Goal: Check status: Verify the current state of an ongoing process or item

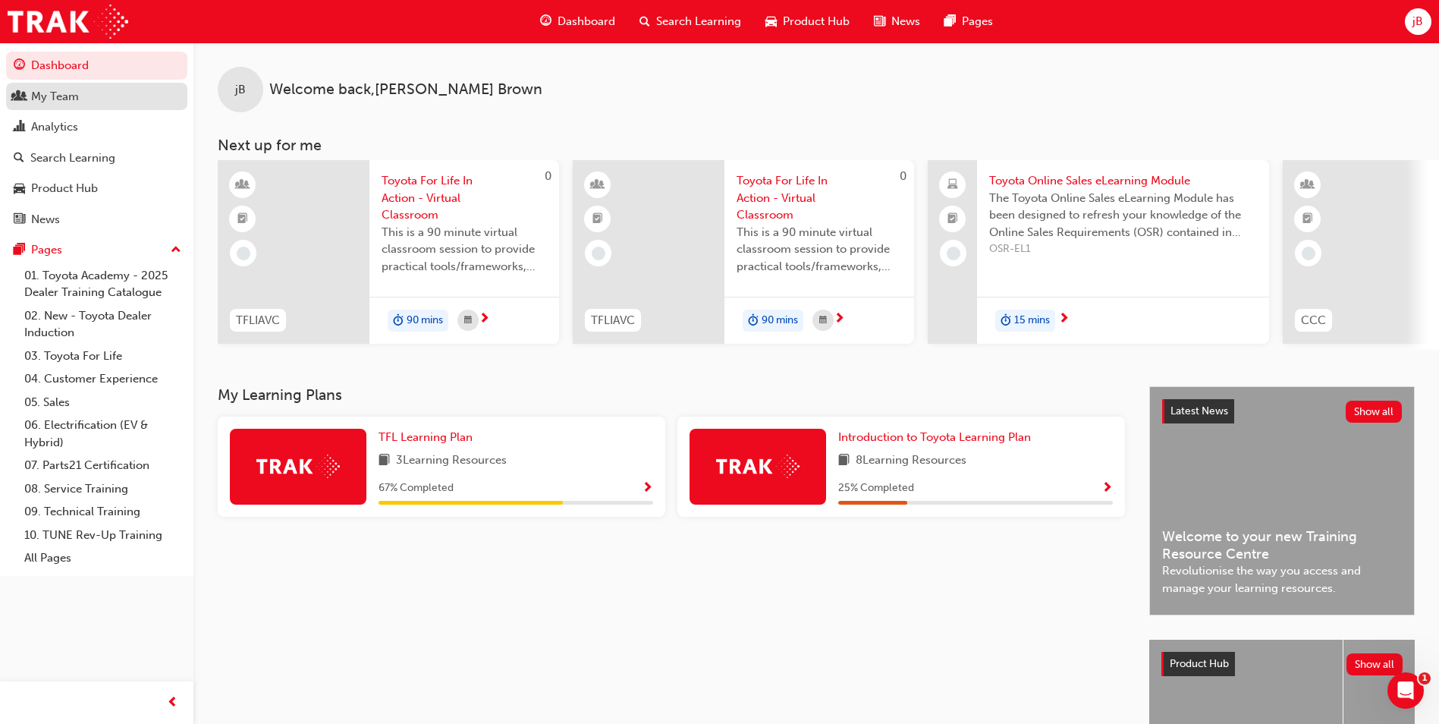
click at [69, 103] on div "My Team" at bounding box center [55, 96] width 48 height 17
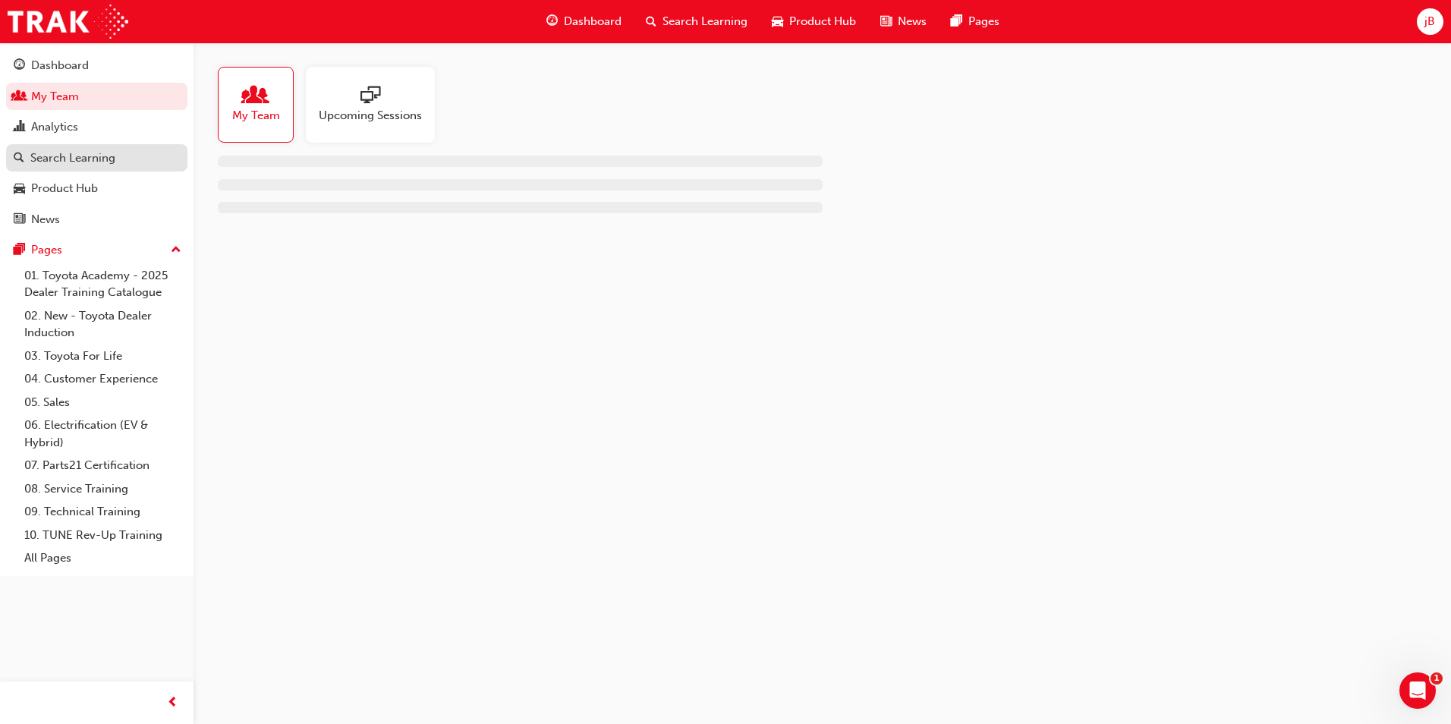
click at [93, 166] on div "Search Learning" at bounding box center [97, 158] width 166 height 19
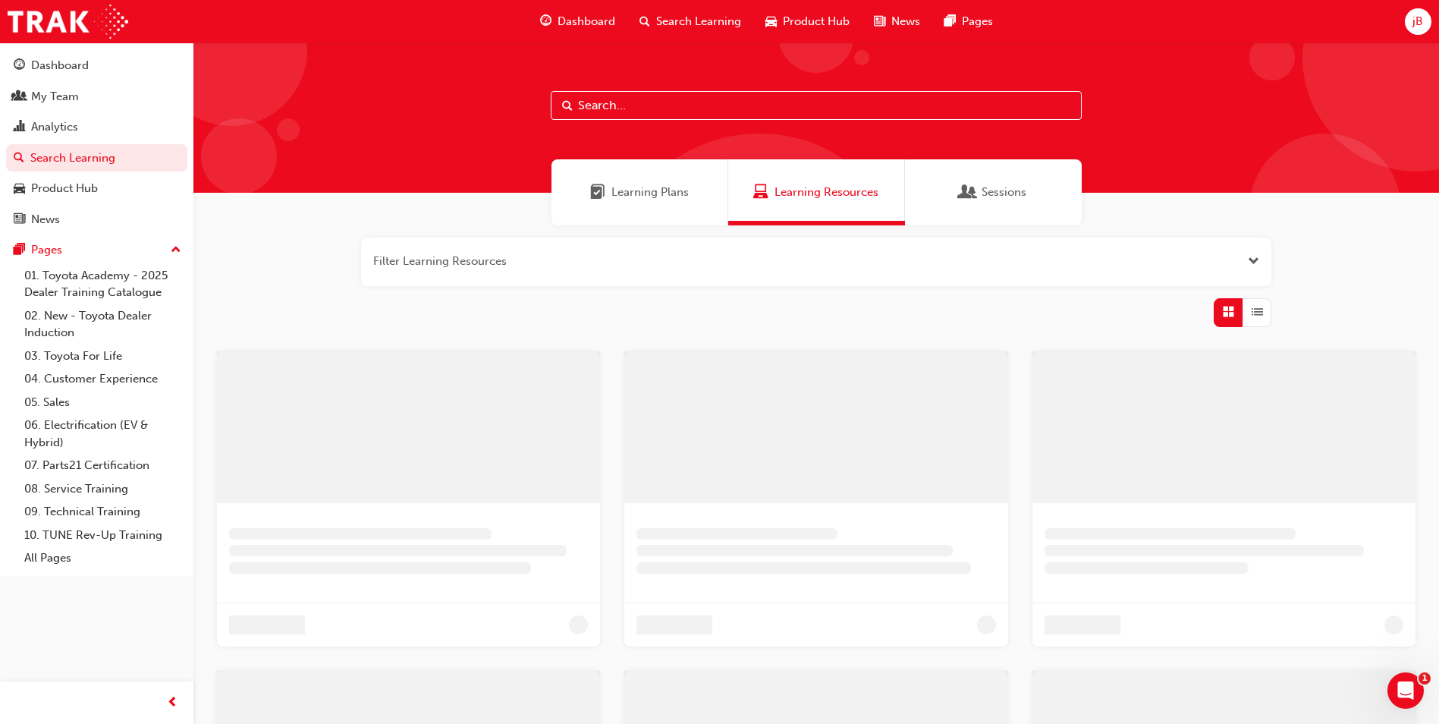
click at [621, 178] on div "Learning Plans" at bounding box center [640, 192] width 177 height 66
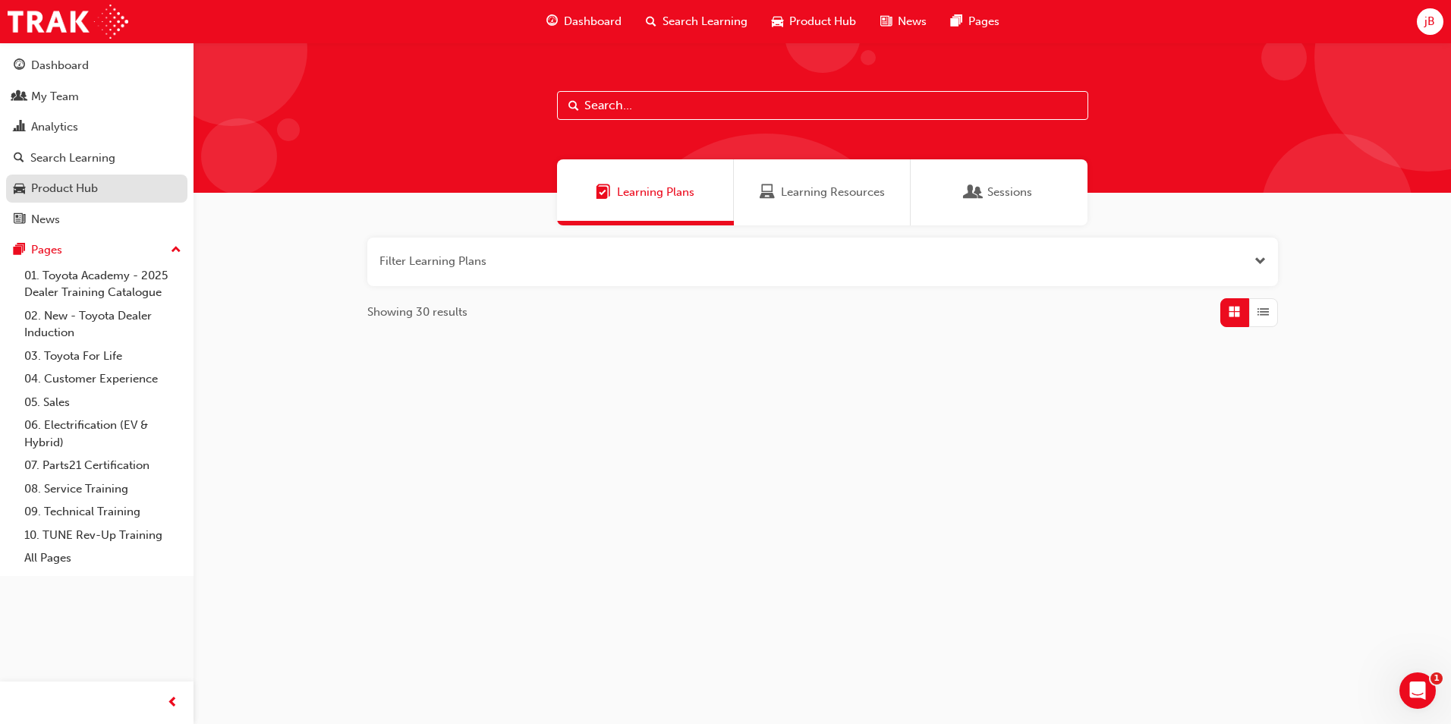
click at [100, 184] on div "Product Hub" at bounding box center [97, 188] width 166 height 19
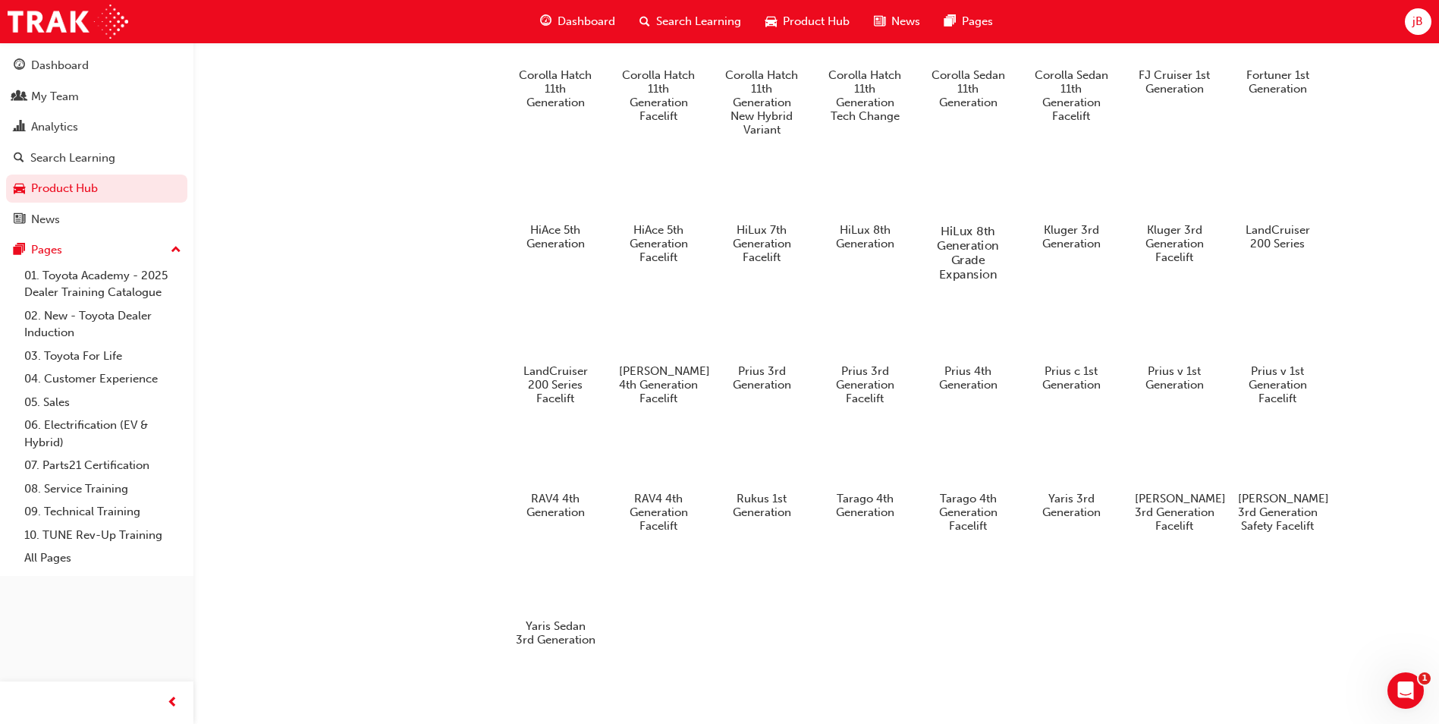
scroll to position [791, 0]
click at [86, 100] on div "My Team" at bounding box center [97, 96] width 166 height 19
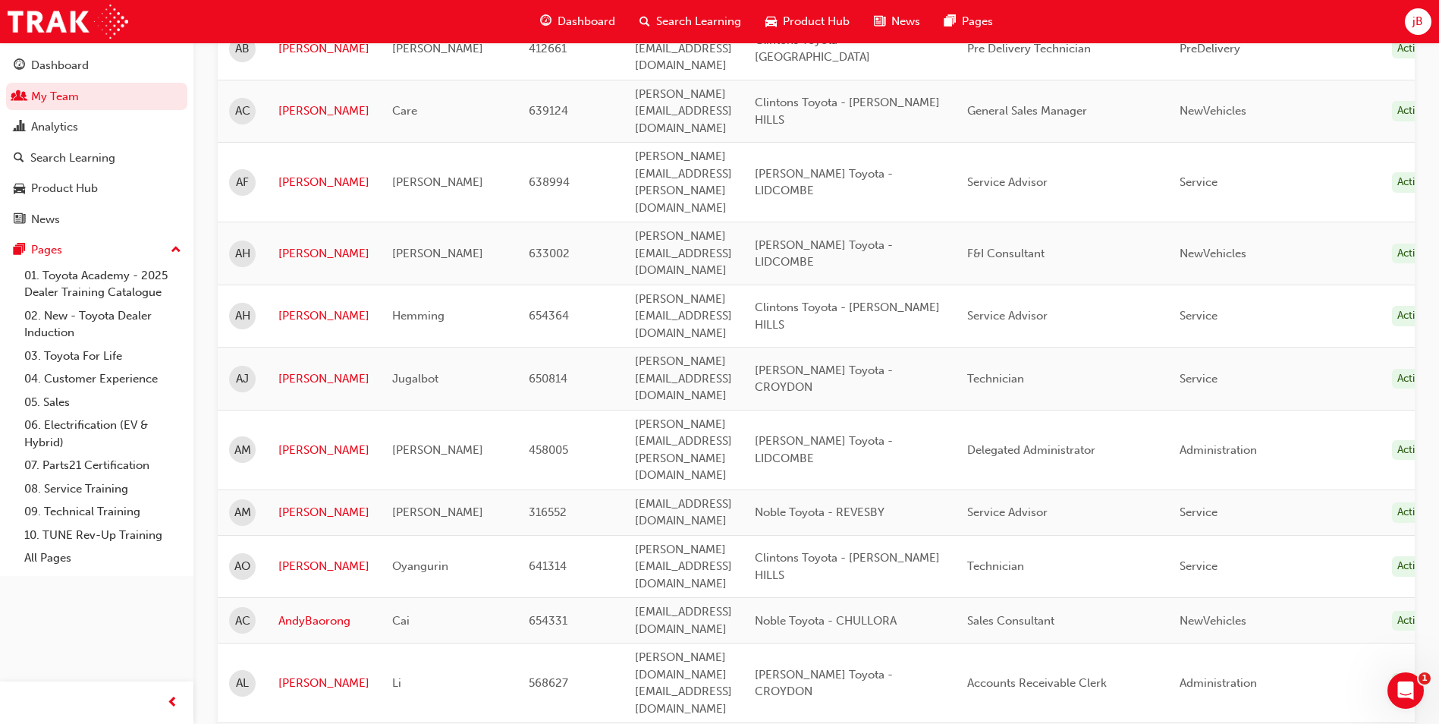
scroll to position [1818, 0]
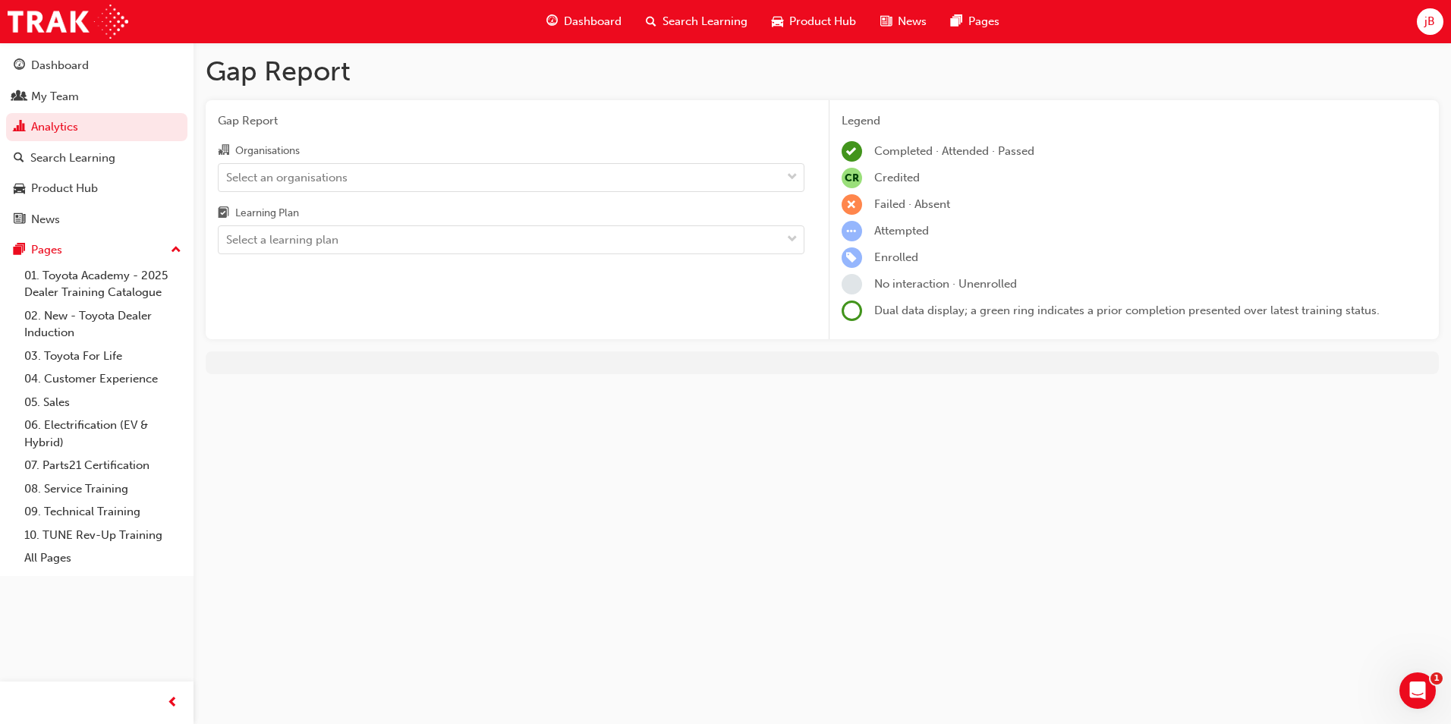
click at [485, 290] on div "Gap Report Organisations Select an organisations Learning Plan Select a learnin…" at bounding box center [511, 220] width 611 height 240
click at [467, 257] on div "Gap Report Organisations Select an organisations Learning Plan Select a learnin…" at bounding box center [511, 220] width 611 height 240
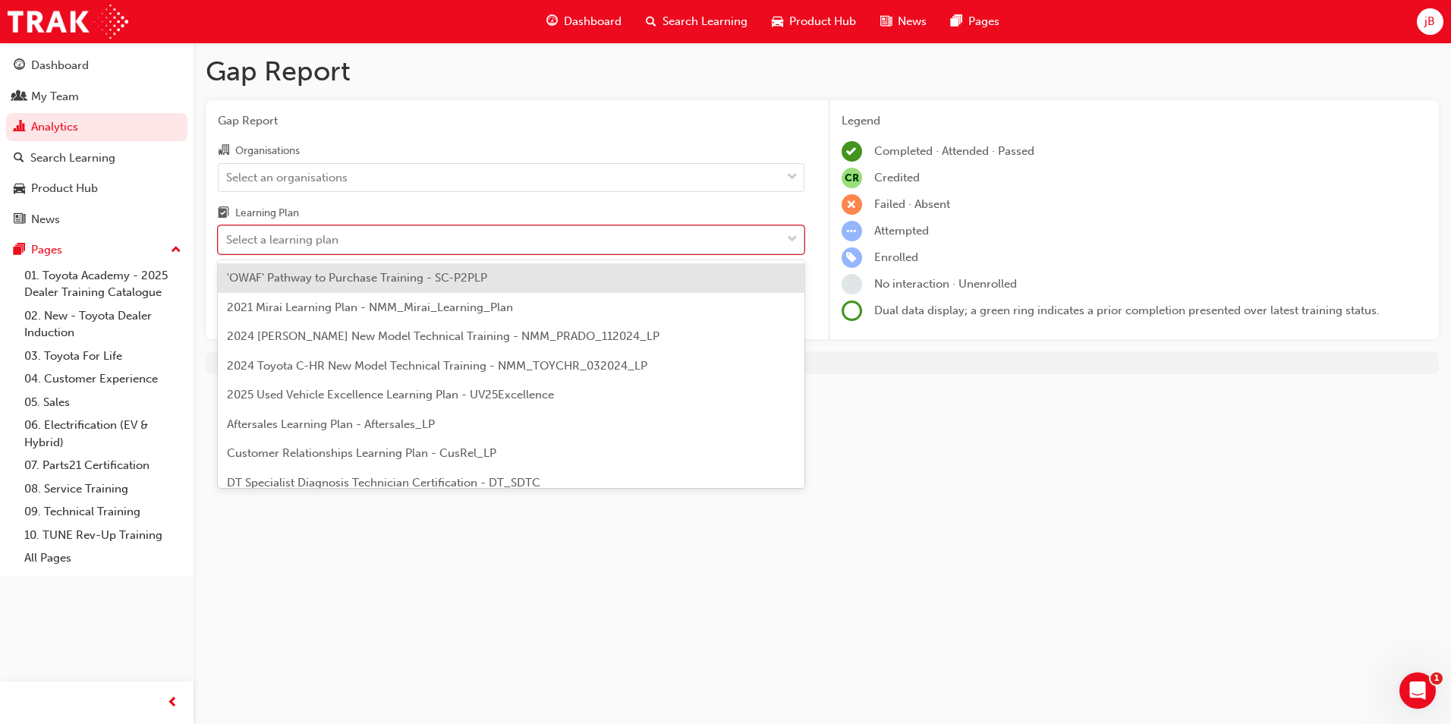
click at [475, 227] on div "Select a learning plan" at bounding box center [500, 240] width 562 height 27
click at [228, 233] on input "Learning Plan option 'OWAF' Pathway to Purchase Training - SC-P2PLP focused, 1 …" at bounding box center [227, 239] width 2 height 13
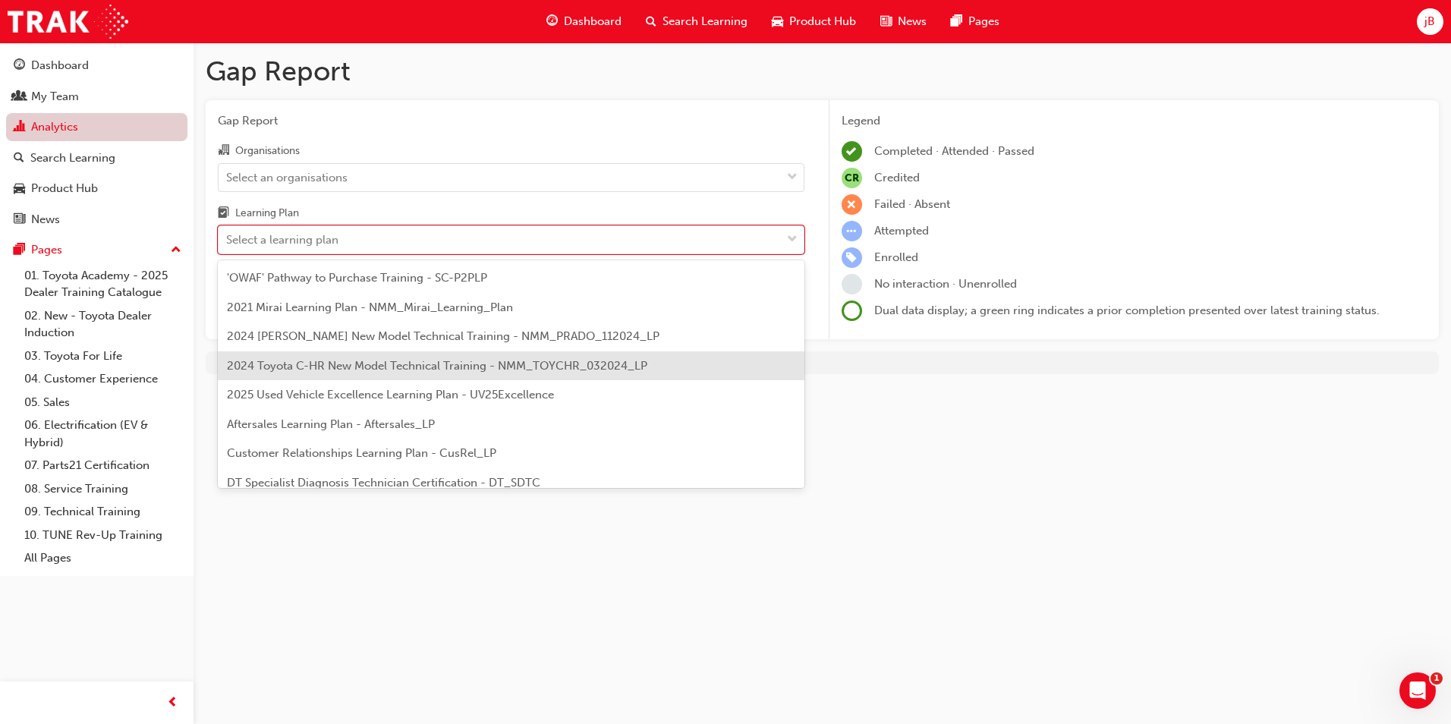
click at [137, 130] on link "Analytics" at bounding box center [96, 127] width 181 height 28
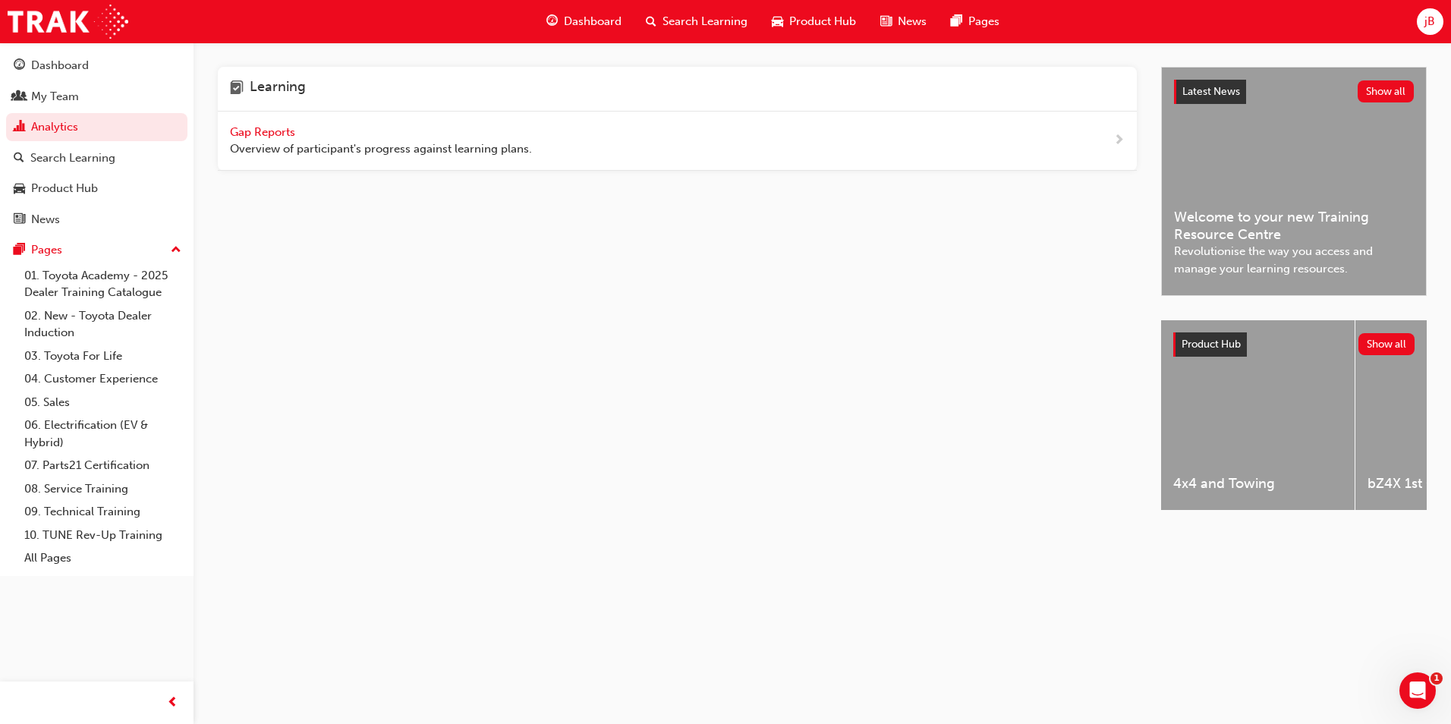
click at [262, 131] on span "Gap Reports" at bounding box center [264, 132] width 68 height 14
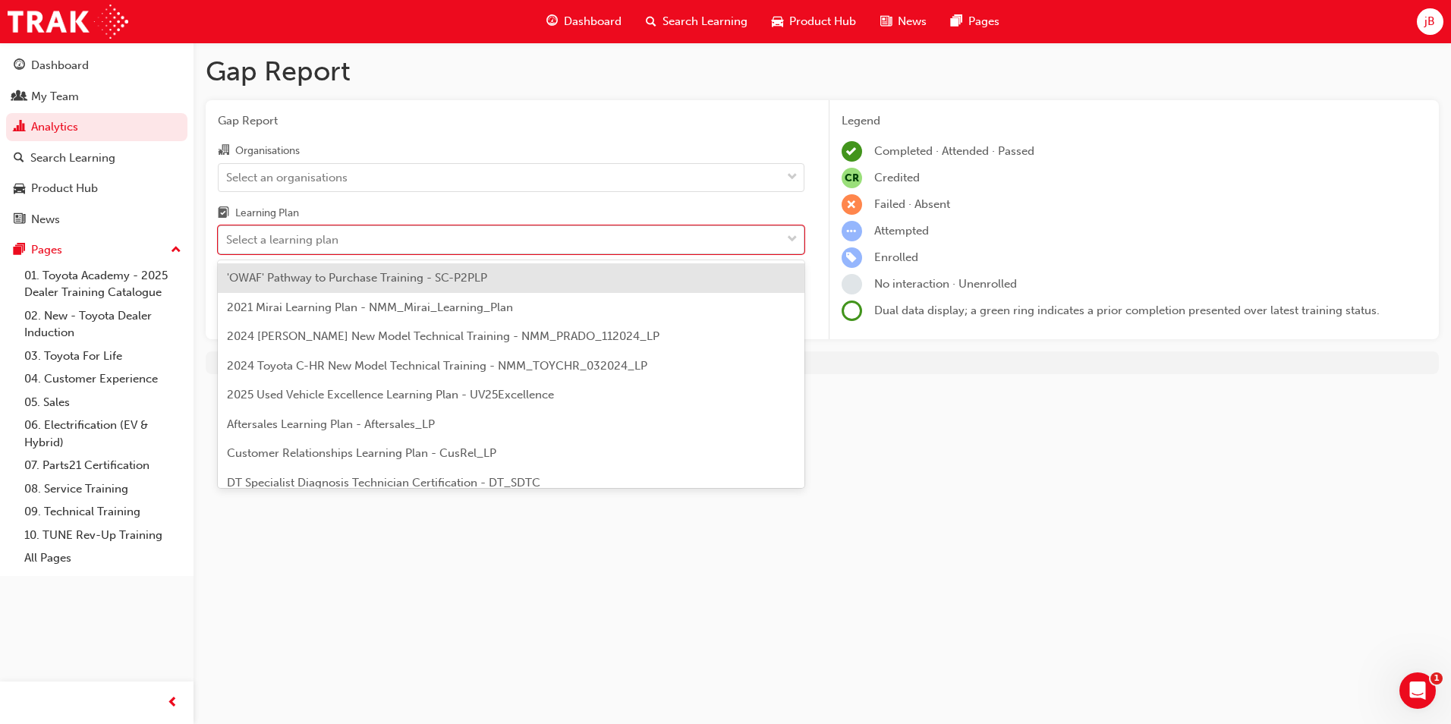
click at [542, 236] on div "Select a learning plan" at bounding box center [500, 240] width 562 height 27
click at [228, 236] on input "Learning Plan option 'OWAF' Pathway to Purchase Training - SC-P2PLP focused, 1 …" at bounding box center [227, 239] width 2 height 13
click at [344, 394] on span "2025 Used Vehicle Excellence Learning Plan - UV25Excellence" at bounding box center [390, 395] width 327 height 14
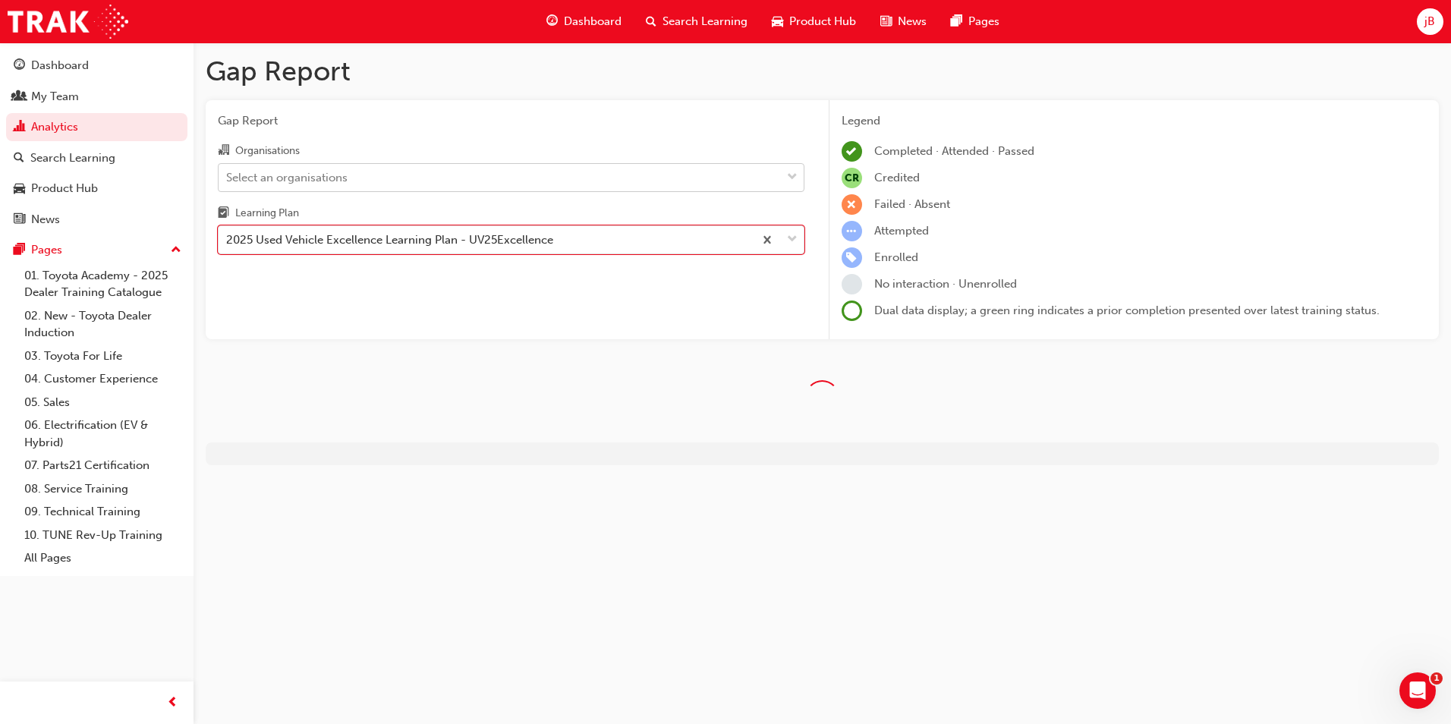
click at [360, 174] on div "Select an organisations" at bounding box center [500, 177] width 562 height 27
click at [228, 174] on input "Organisations Select an organisations" at bounding box center [227, 176] width 2 height 13
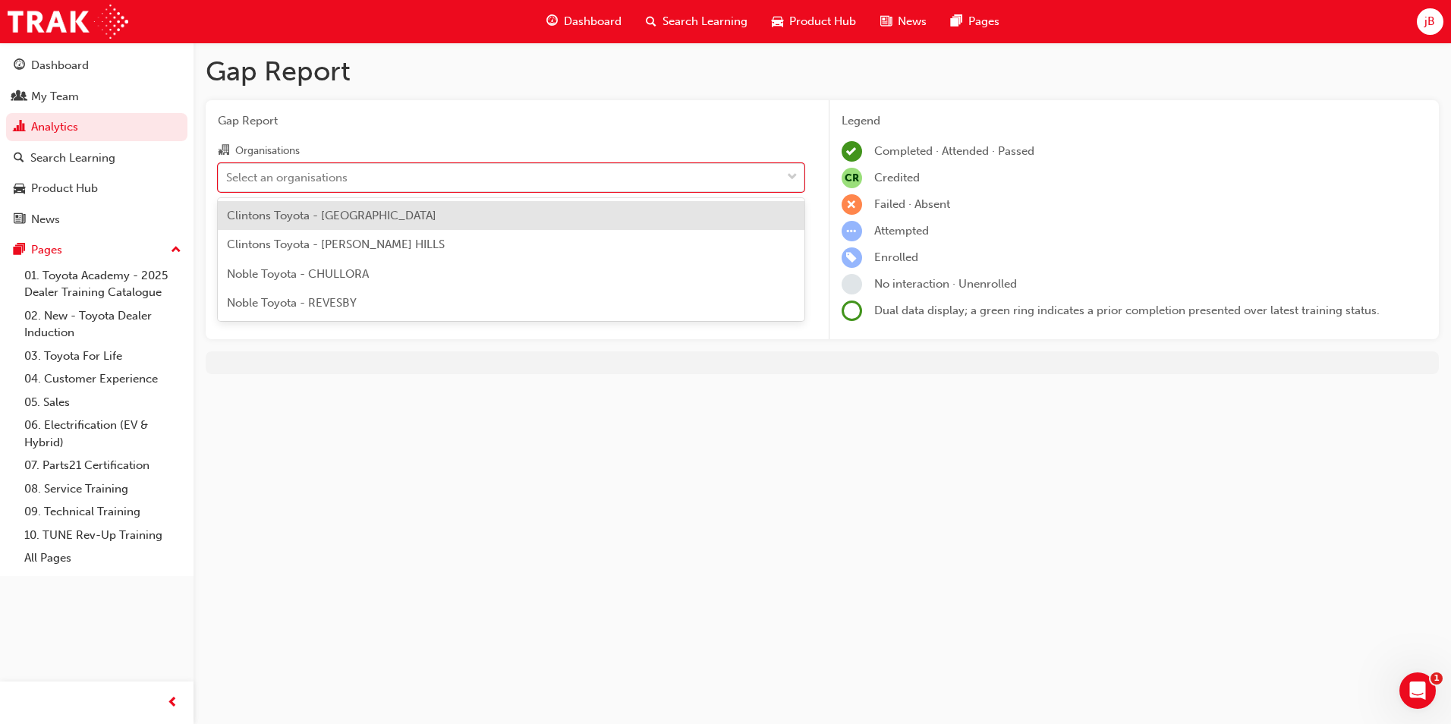
click at [411, 215] on span "Clintons Toyota - [GEOGRAPHIC_DATA]" at bounding box center [331, 216] width 209 height 14
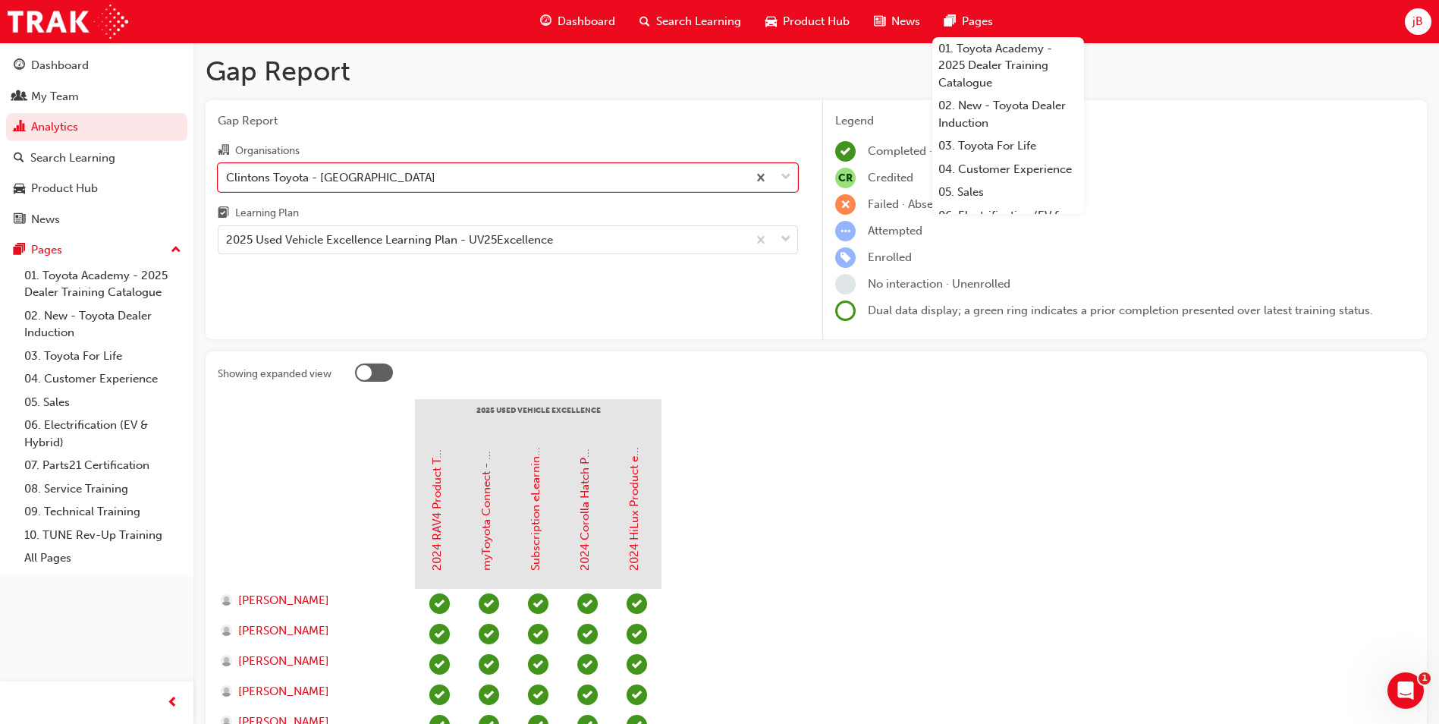
drag, startPoint x: 857, startPoint y: 454, endPoint x: 865, endPoint y: 446, distance: 11.3
click at [858, 453] on section "2025 Used Vehicle Excellence 2024 RAV4 Product Training myToyota Connect - eLea…" at bounding box center [816, 721] width 1197 height 645
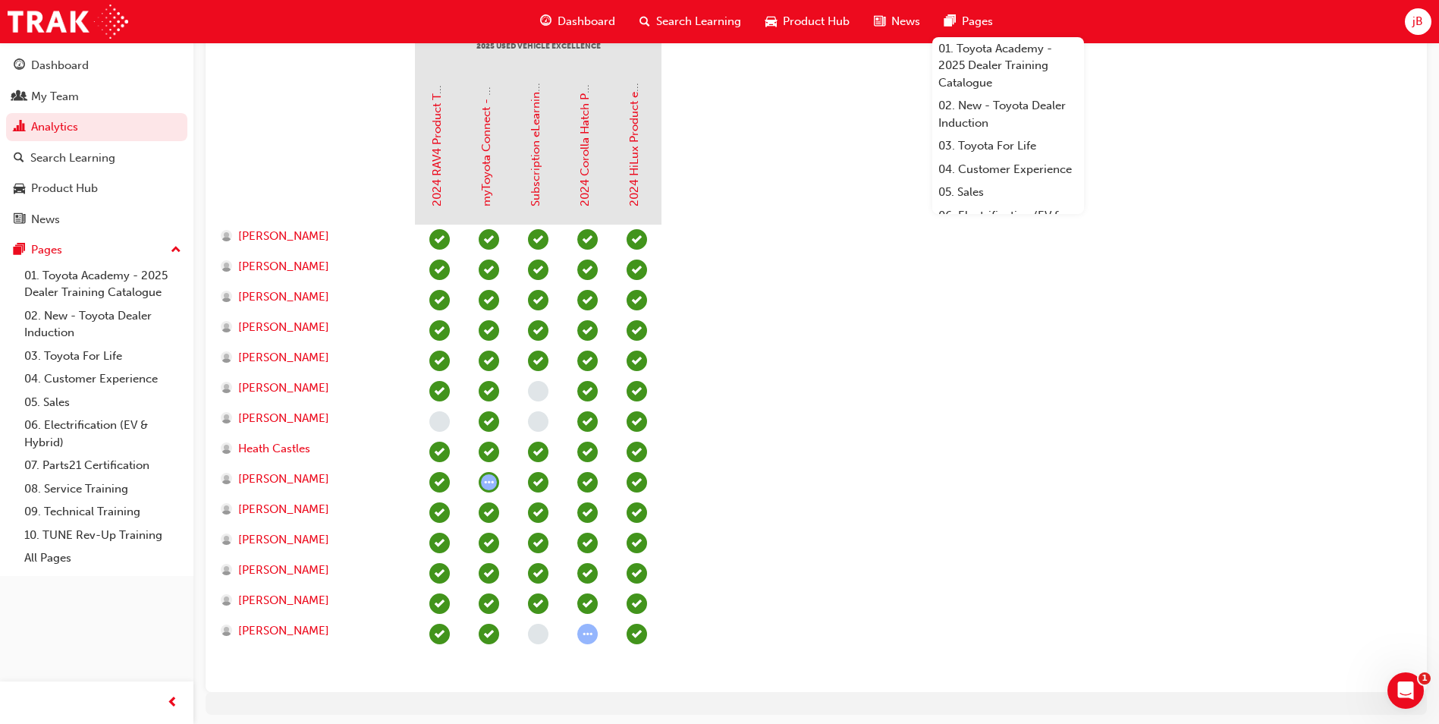
scroll to position [417, 0]
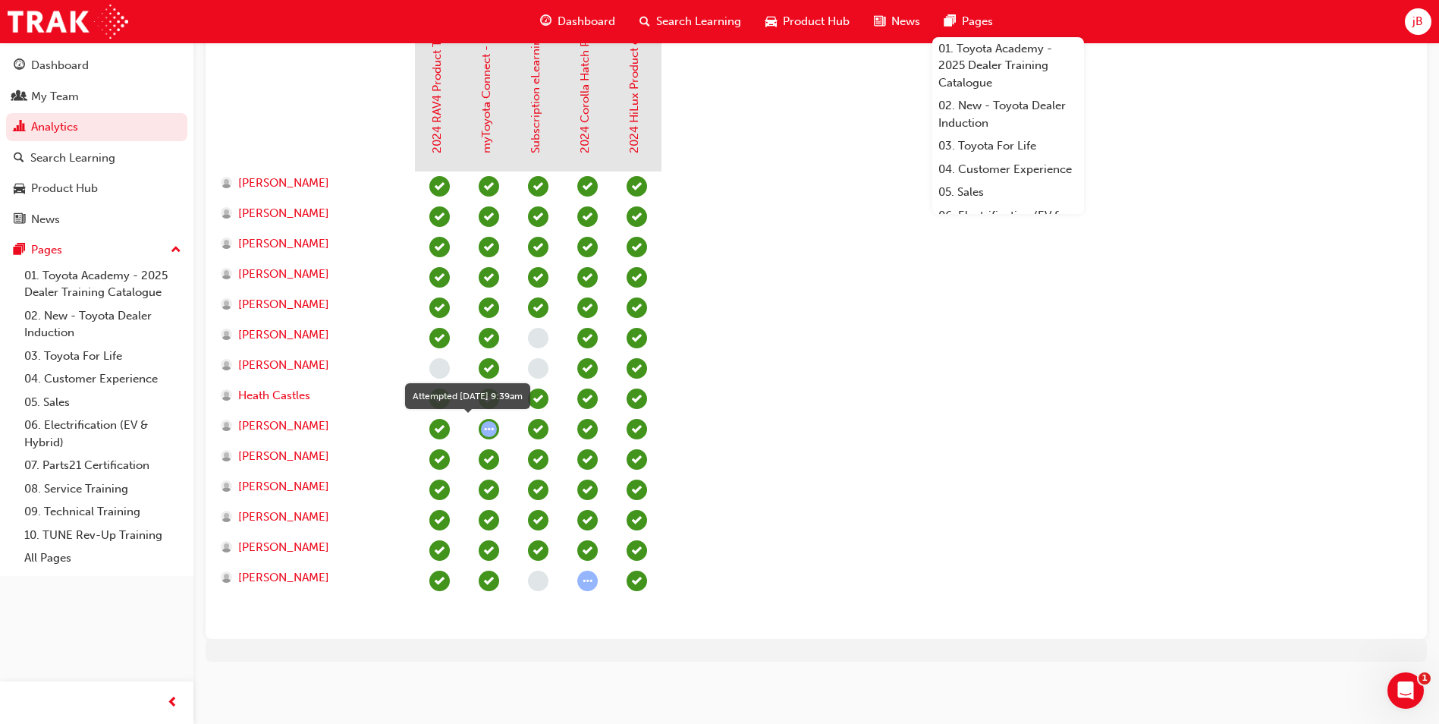
click at [491, 433] on span "learningRecordVerb_ATTEMPT-icon" at bounding box center [489, 429] width 20 height 20
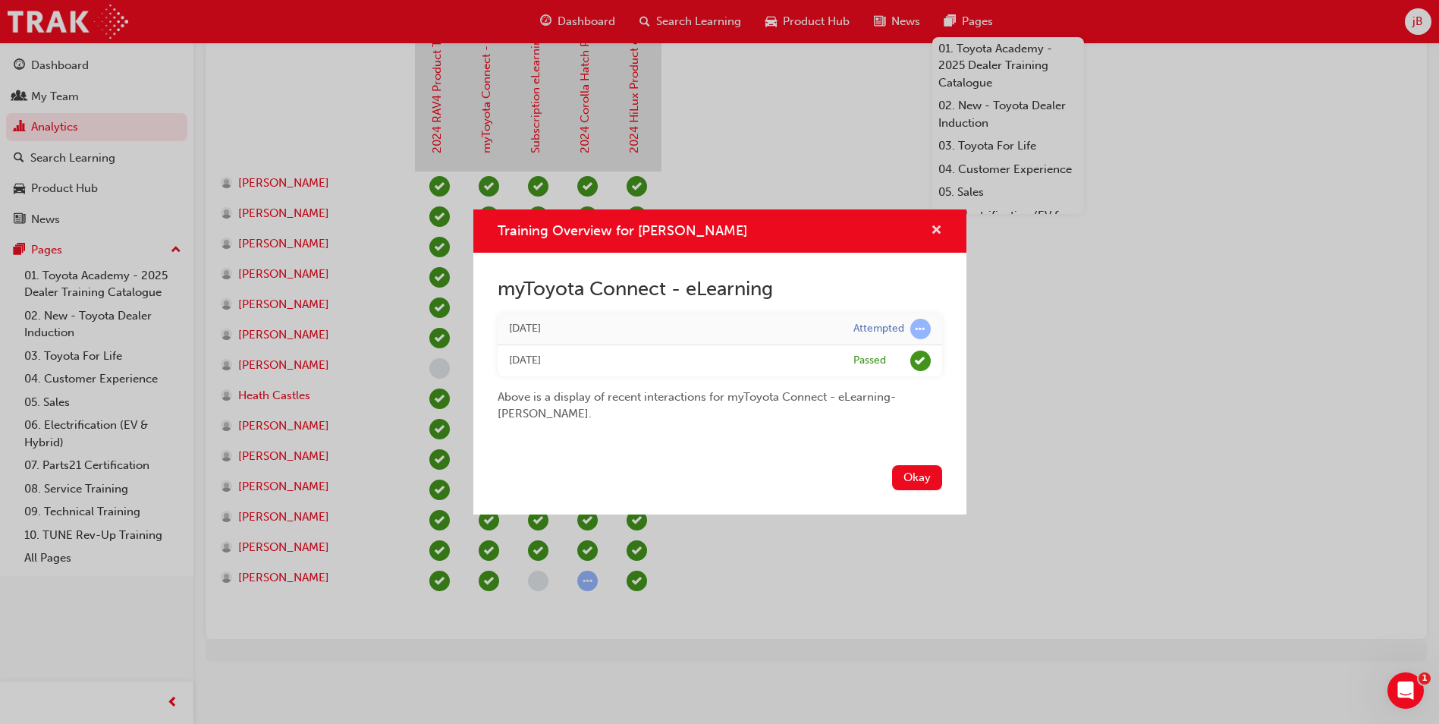
click at [942, 230] on span "cross-icon" at bounding box center [936, 232] width 11 height 14
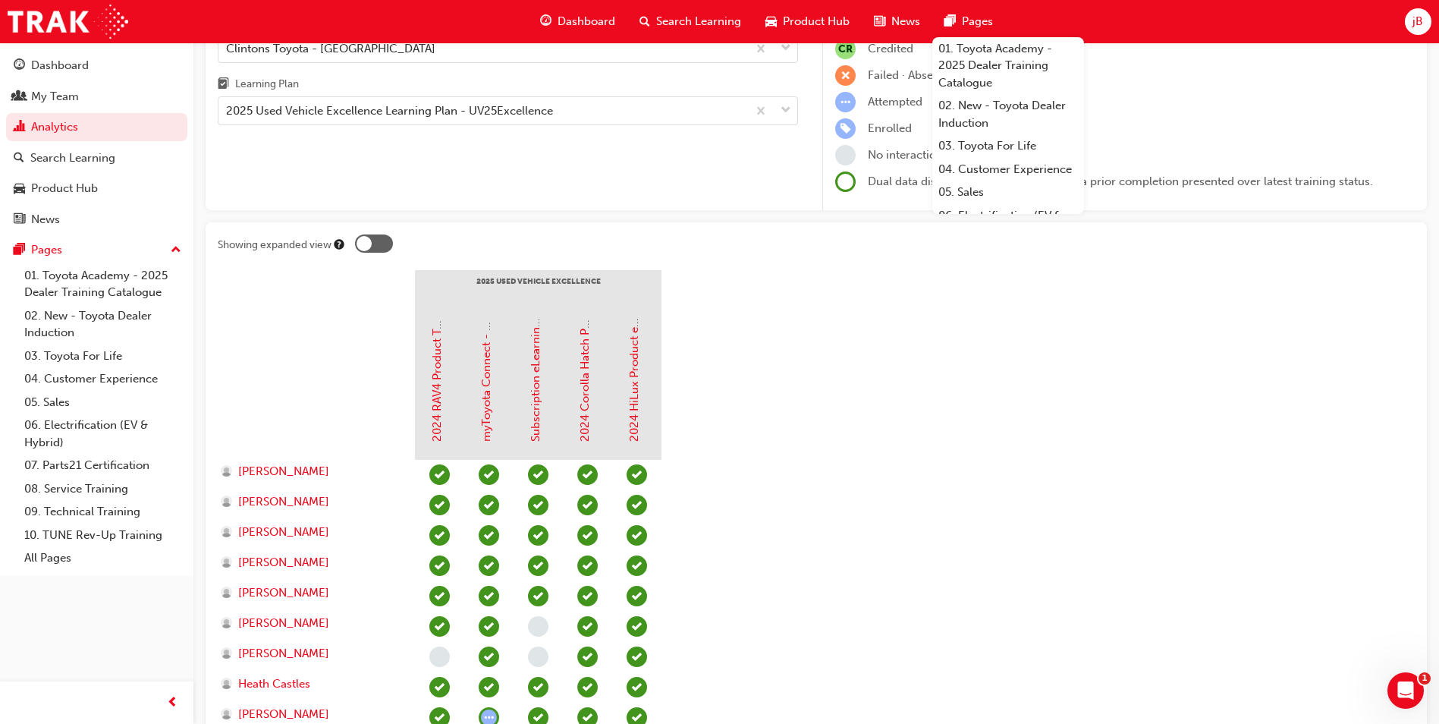
scroll to position [0, 0]
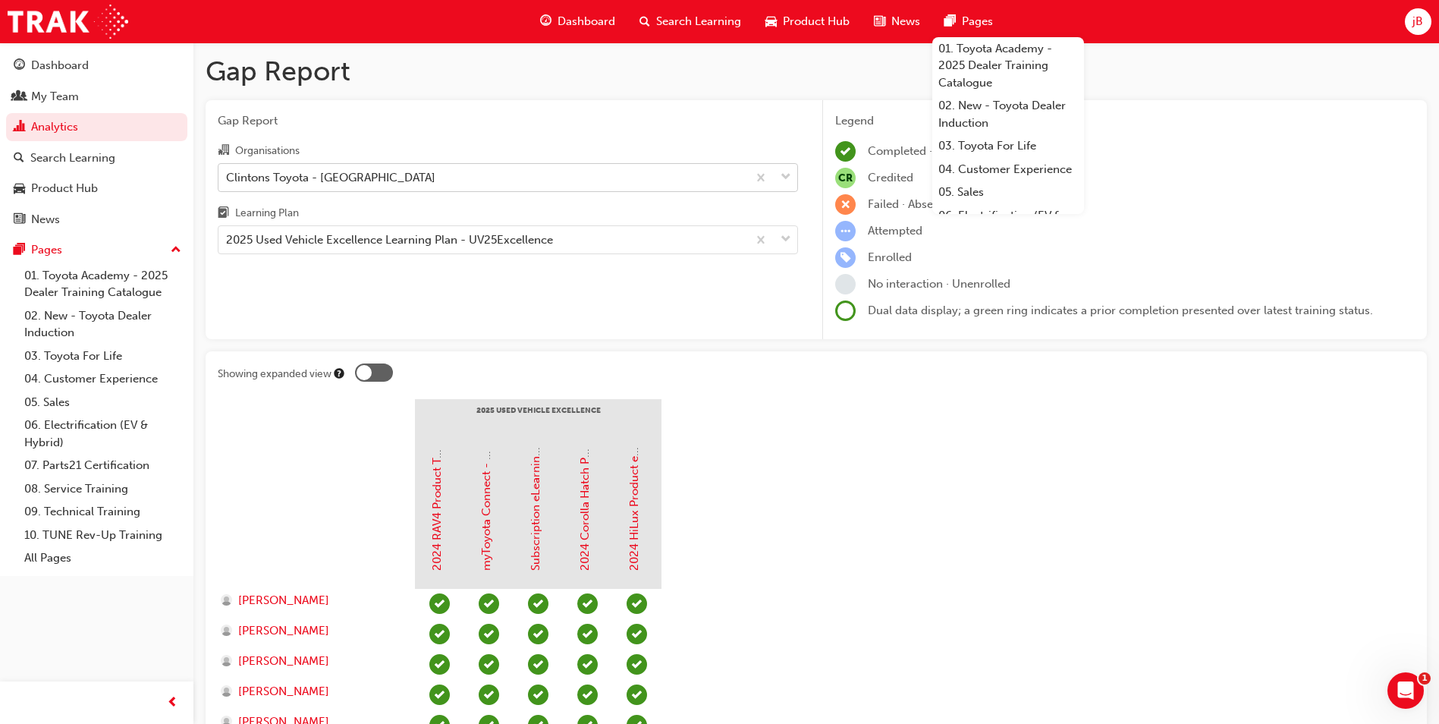
drag, startPoint x: 460, startPoint y: 183, endPoint x: 455, endPoint y: 191, distance: 9.5
click at [458, 183] on div "Clintons Toyota - [GEOGRAPHIC_DATA]" at bounding box center [483, 177] width 529 height 27
click at [228, 183] on input "Organisations Clintons Toyota - [GEOGRAPHIC_DATA]" at bounding box center [227, 176] width 2 height 13
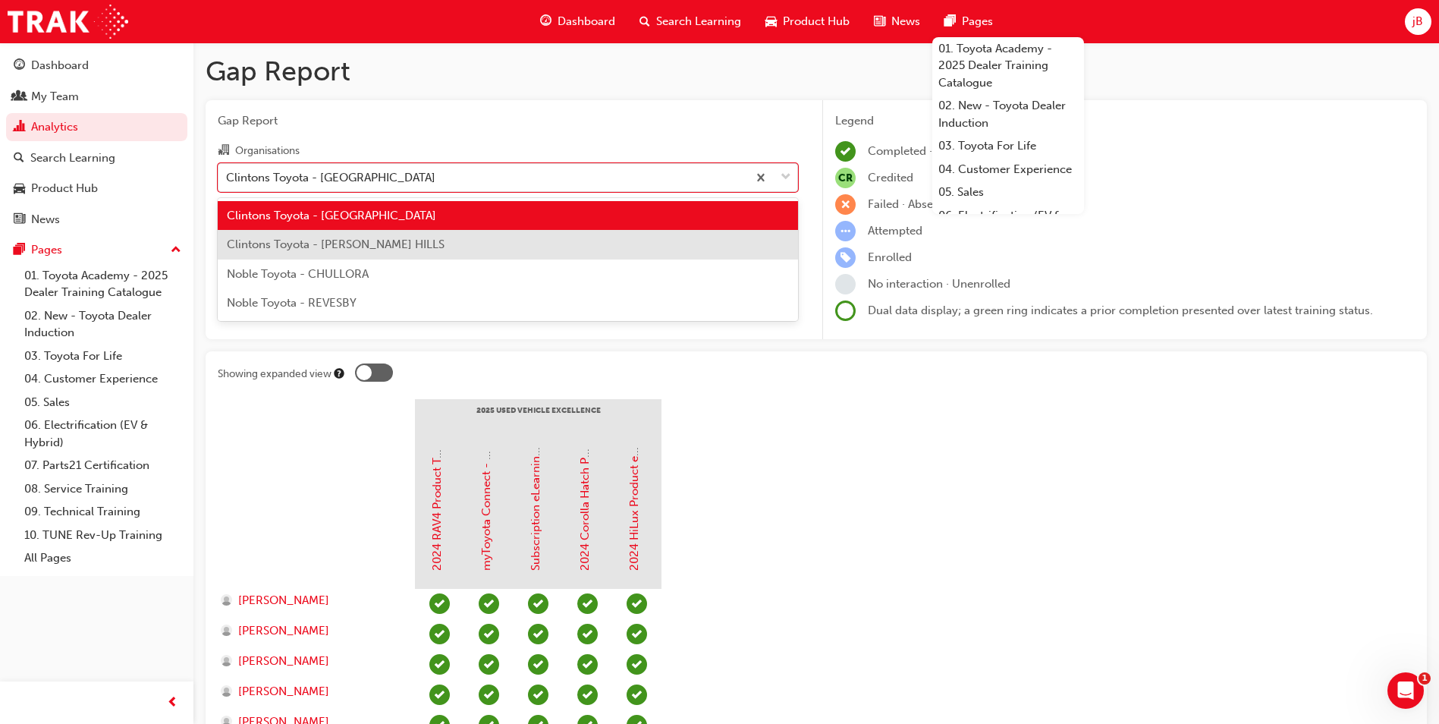
click at [417, 244] on div "Clintons Toyota - [PERSON_NAME] HILLS" at bounding box center [508, 245] width 580 height 30
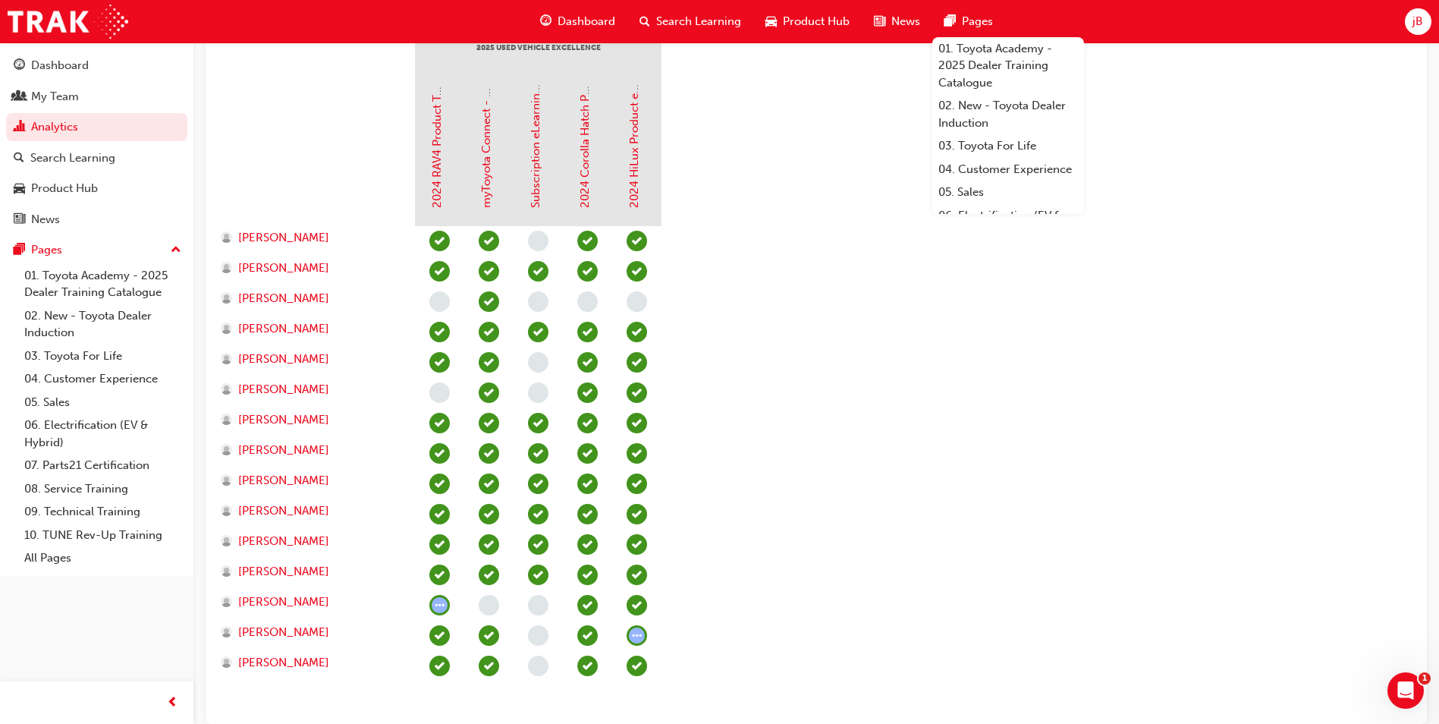
scroll to position [379, 0]
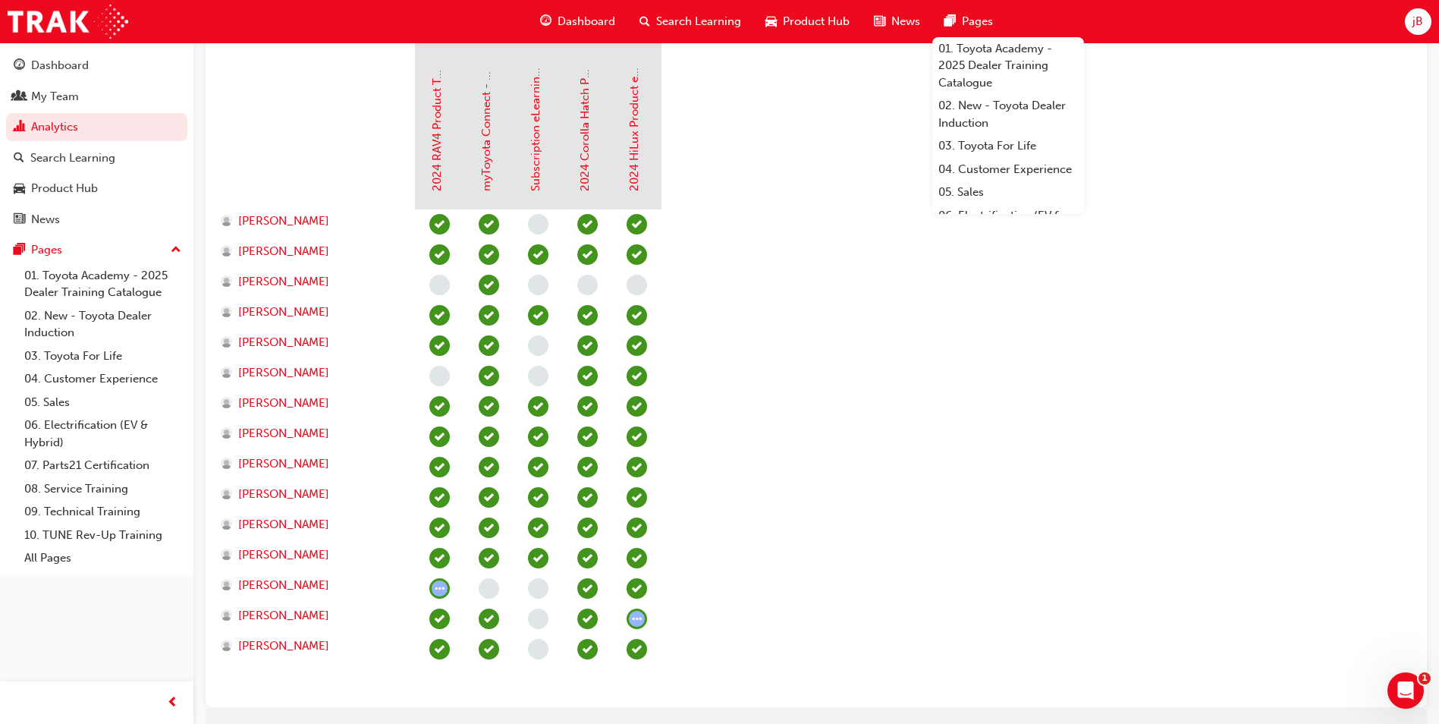
drag, startPoint x: 744, startPoint y: 357, endPoint x: 702, endPoint y: 377, distance: 47.2
click at [744, 357] on section "2025 Used Vehicle Excellence 2024 RAV4 Product Training myToyota Connect - eLea…" at bounding box center [816, 357] width 1197 height 675
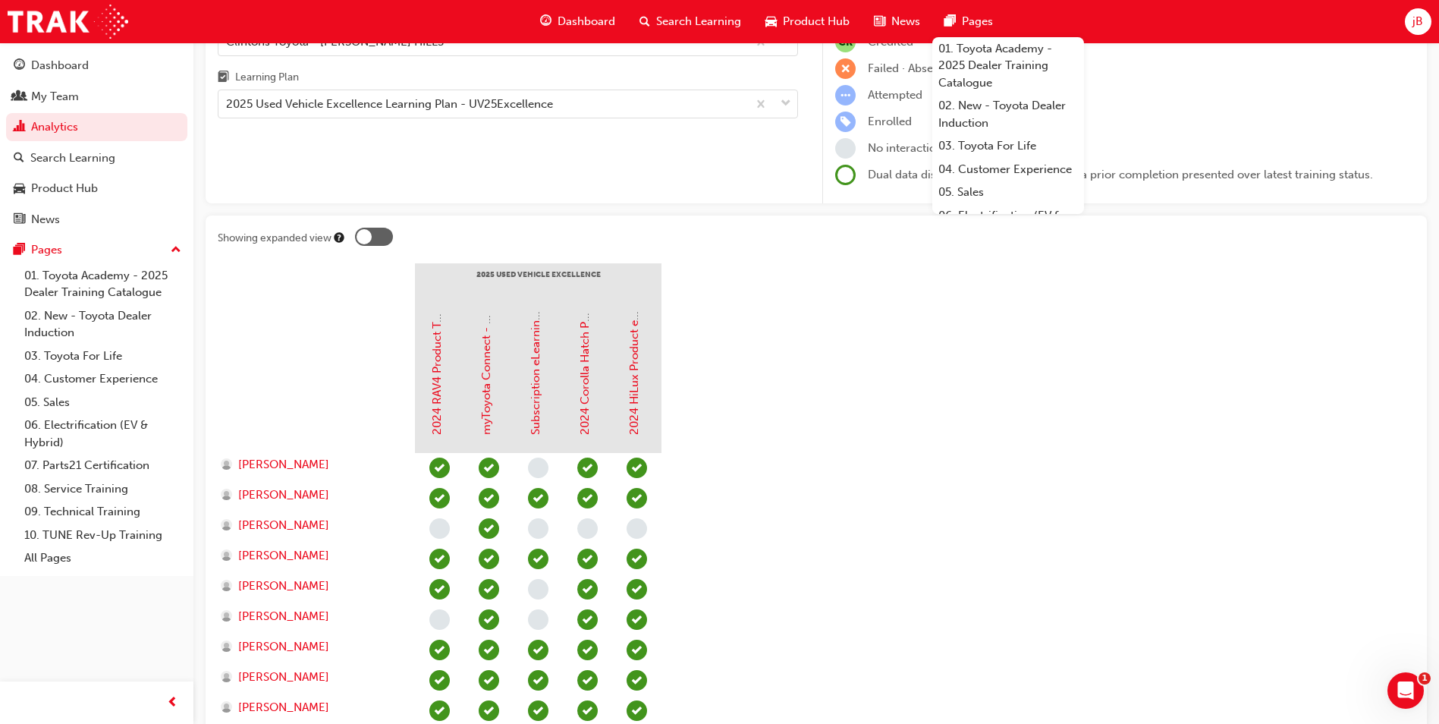
scroll to position [76, 0]
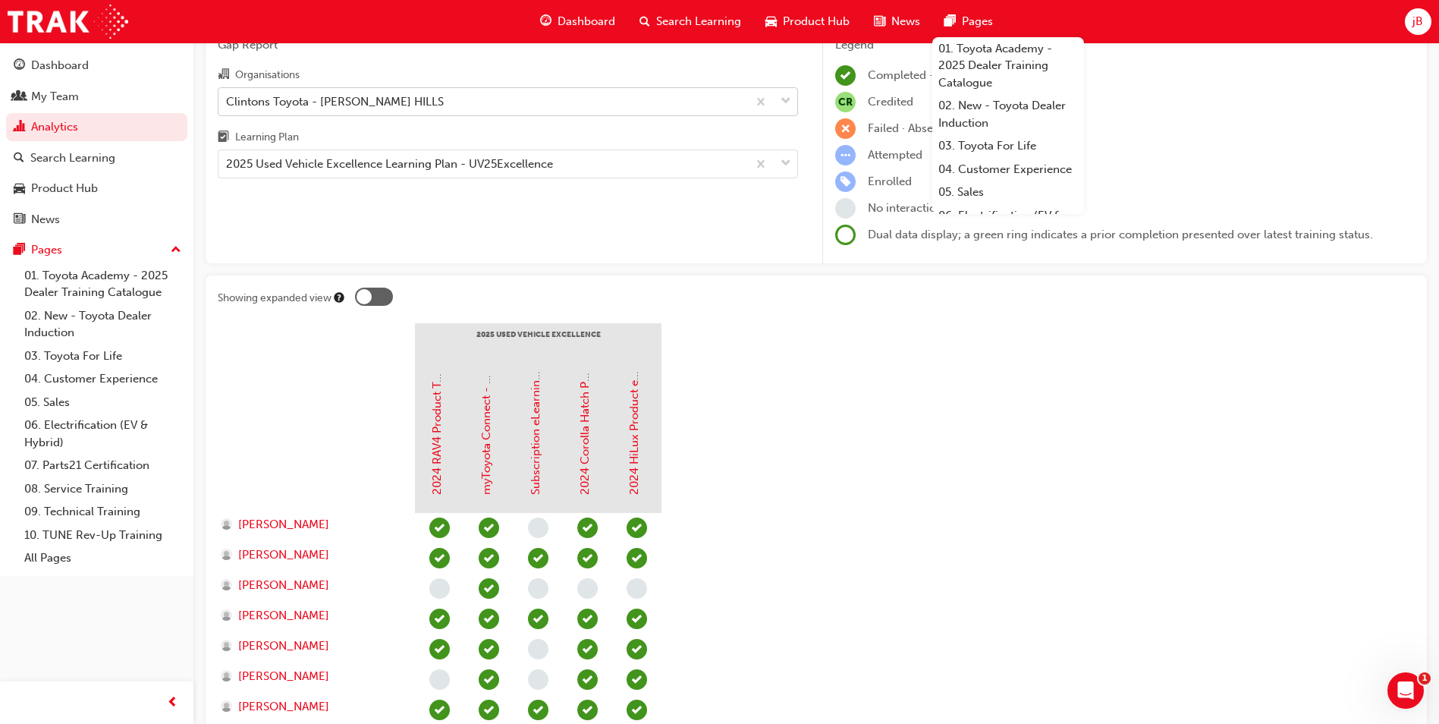
click at [478, 99] on div "Clintons Toyota - [PERSON_NAME] HILLS" at bounding box center [483, 101] width 529 height 27
click at [228, 99] on input "Organisations Clintons Toyota - [PERSON_NAME] HILLS" at bounding box center [227, 100] width 2 height 13
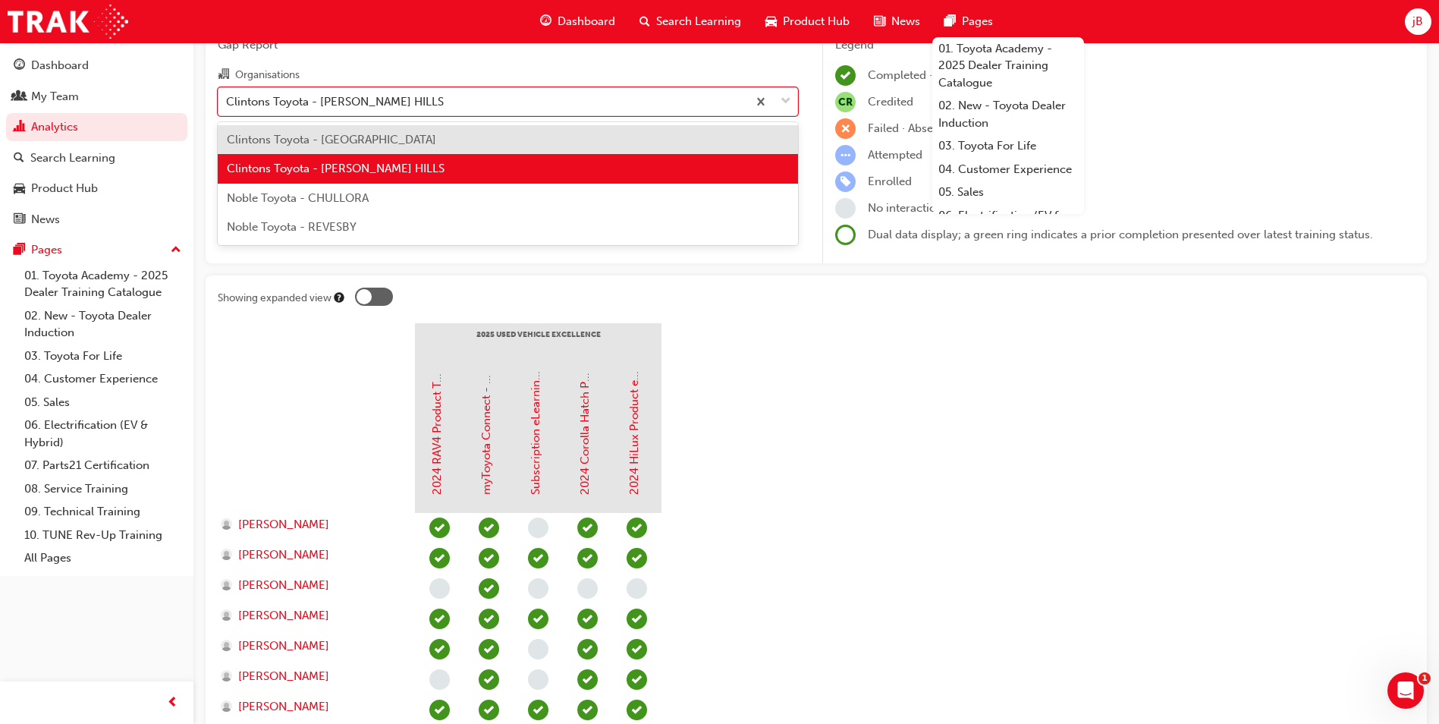
click at [810, 426] on section "2025 Used Vehicle Excellence 2024 RAV4 Product Training myToyota Connect - eLea…" at bounding box center [816, 660] width 1197 height 675
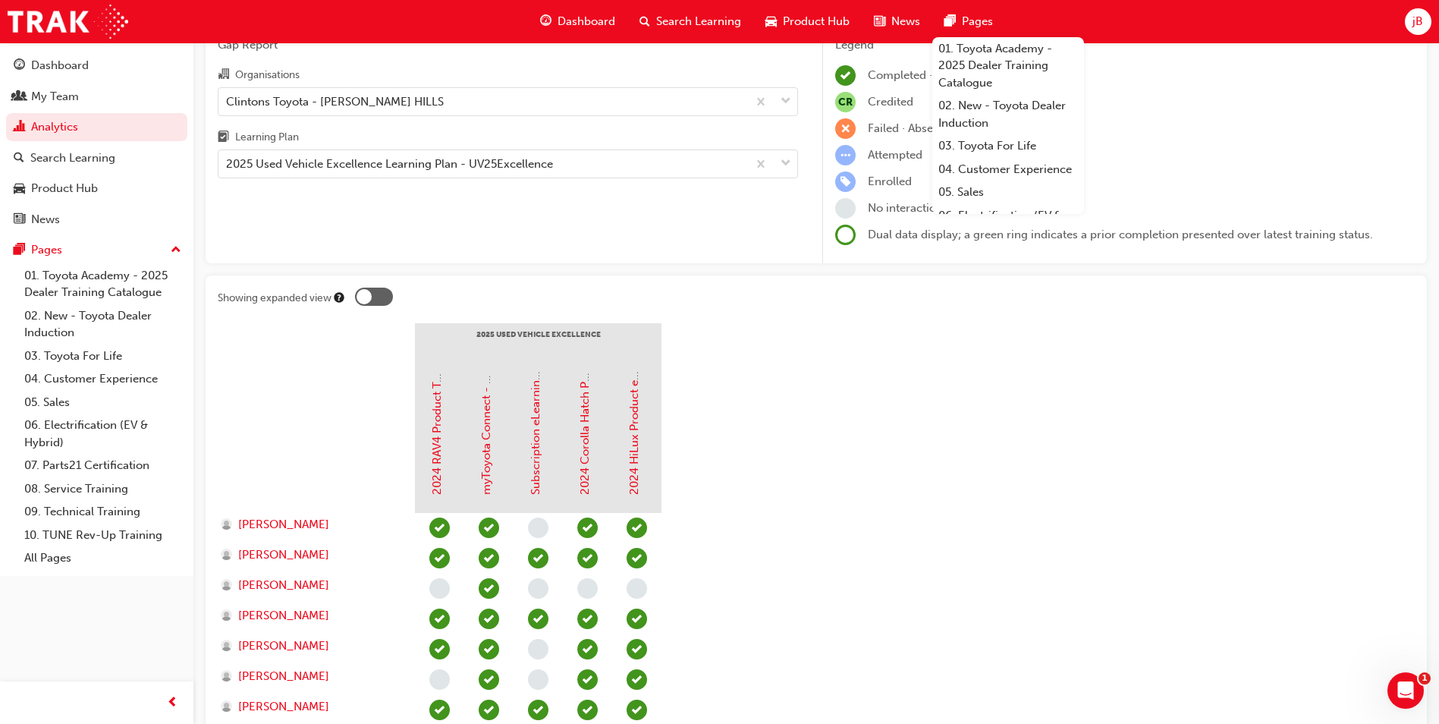
scroll to position [448, 0]
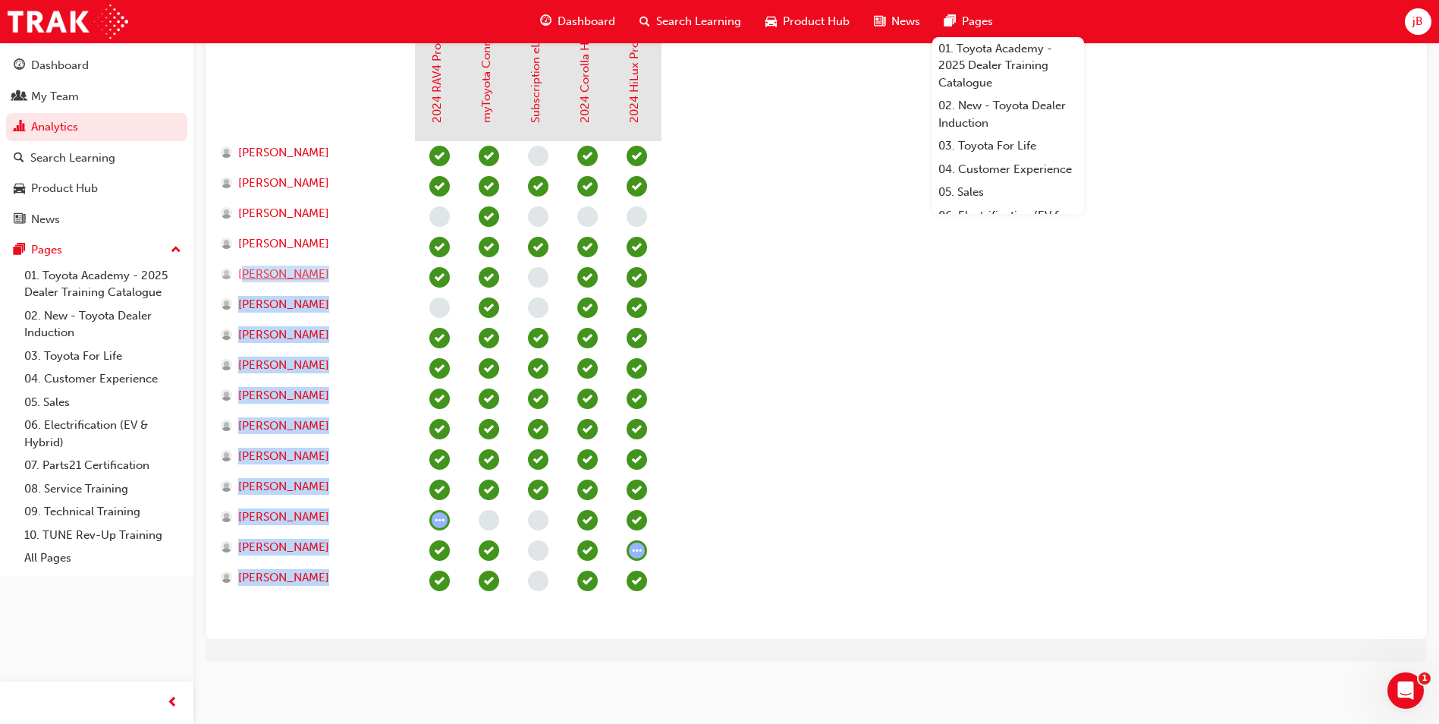
drag, startPoint x: 680, startPoint y: 313, endPoint x: 250, endPoint y: 275, distance: 431.9
click at [250, 275] on section "2025 Used Vehicle Excellence 2024 RAV4 Product Training myToyota Connect - eLea…" at bounding box center [816, 288] width 1197 height 675
click at [417, 300] on div at bounding box center [439, 308] width 49 height 30
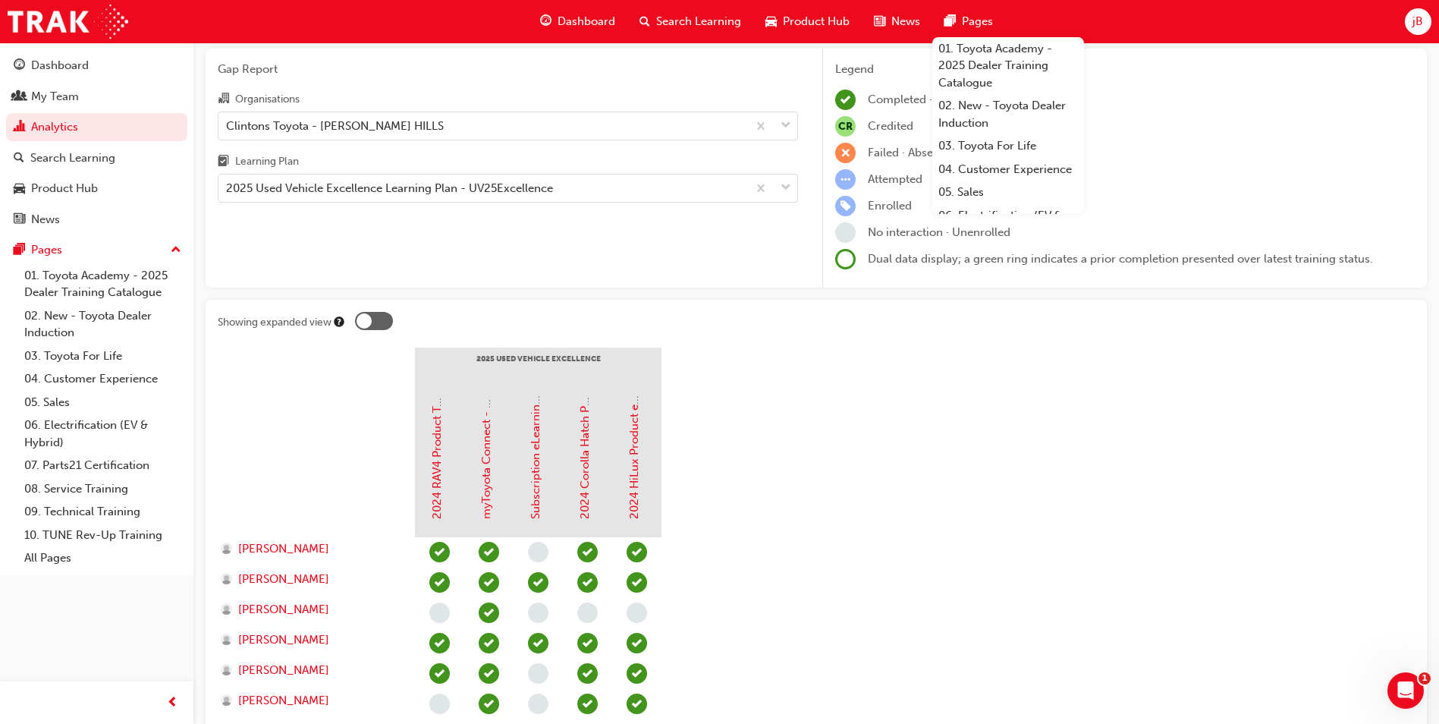
scroll to position [0, 0]
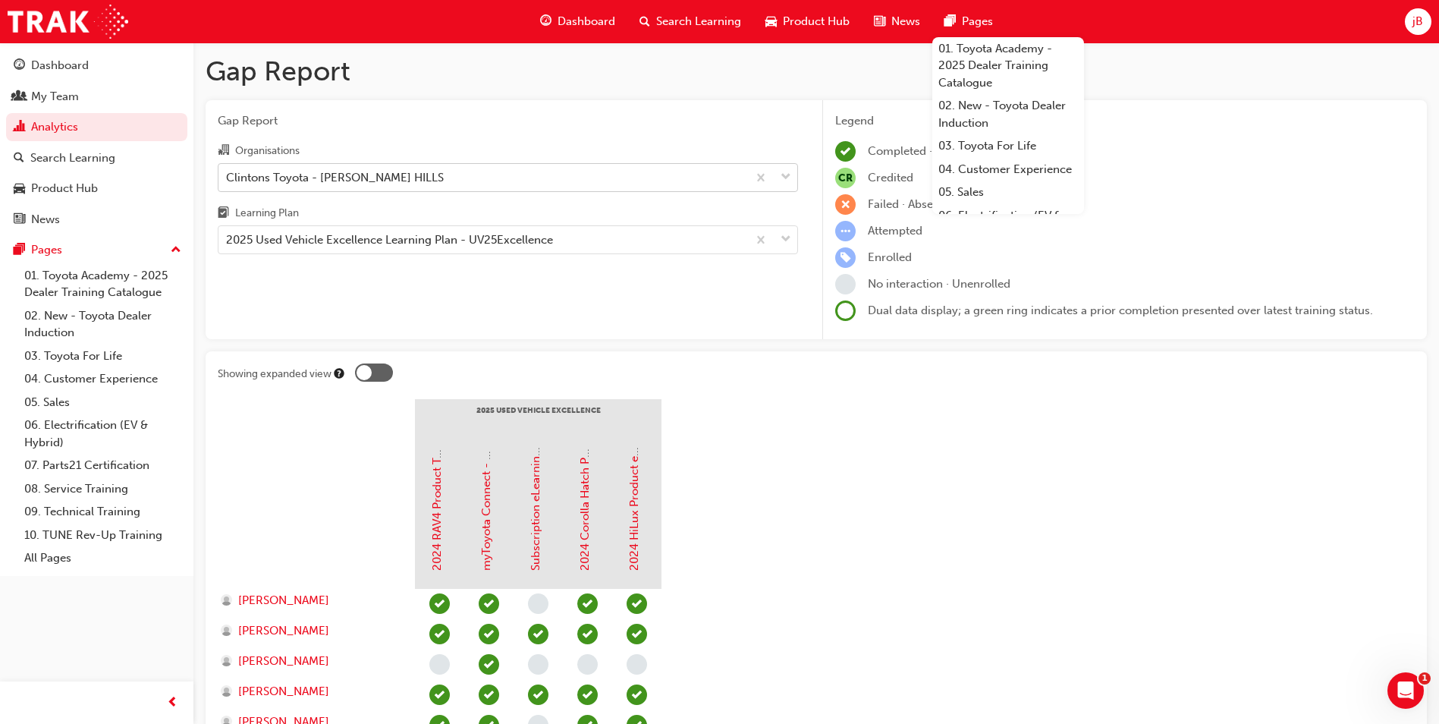
click at [292, 170] on div "Clintons Toyota - [PERSON_NAME] HILLS" at bounding box center [335, 176] width 218 height 17
click at [228, 170] on input "Organisations Clintons Toyota - [PERSON_NAME] HILLS" at bounding box center [227, 176] width 2 height 13
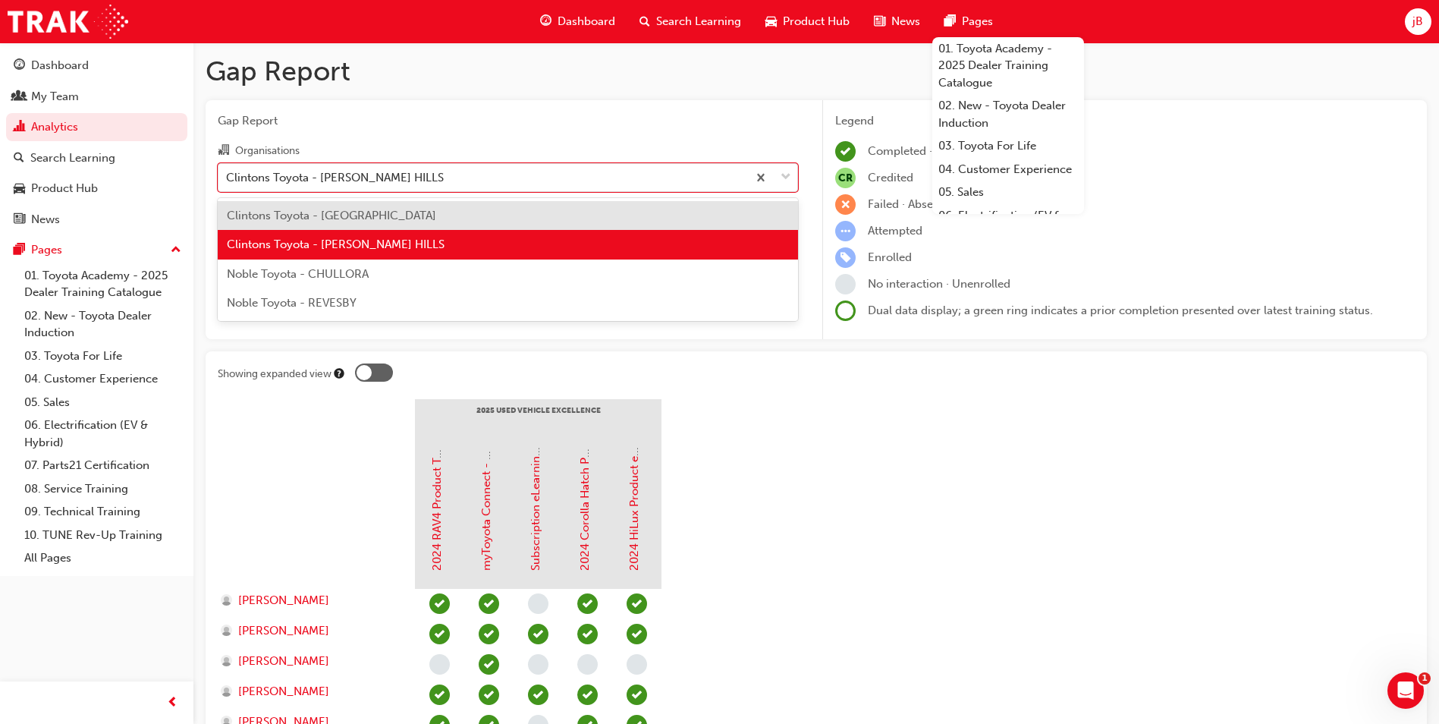
click at [313, 206] on div "Clintons Toyota - [GEOGRAPHIC_DATA]" at bounding box center [508, 216] width 580 height 30
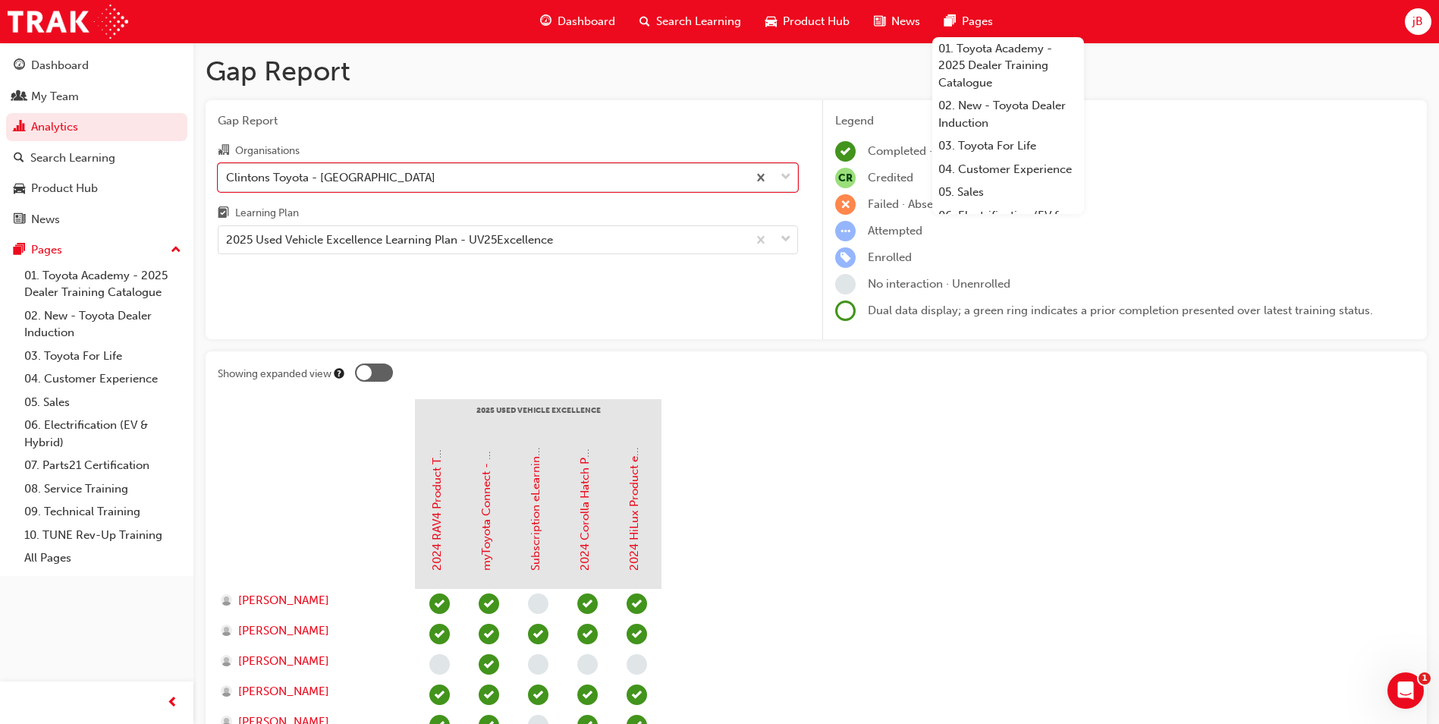
click at [690, 324] on div "Gap Report Organisations option Clintons Toyota - [GEOGRAPHIC_DATA], selected. …" at bounding box center [508, 220] width 605 height 240
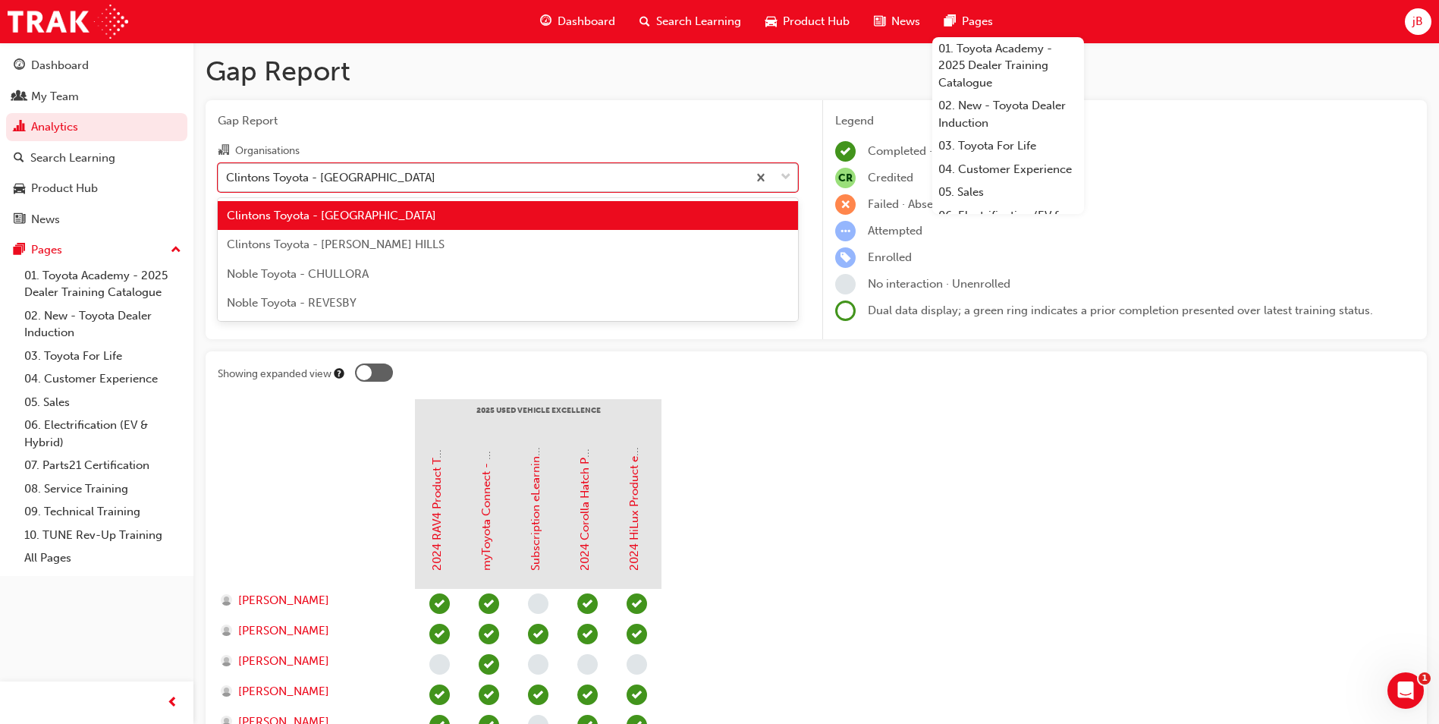
click at [483, 187] on div "Clintons Toyota - [GEOGRAPHIC_DATA]" at bounding box center [483, 177] width 529 height 27
click at [228, 183] on input "Organisations option Clintons Toyota - [GEOGRAPHIC_DATA], selected. option Clin…" at bounding box center [227, 176] width 2 height 13
click at [447, 222] on div "Clintons Toyota - [GEOGRAPHIC_DATA]" at bounding box center [508, 216] width 580 height 30
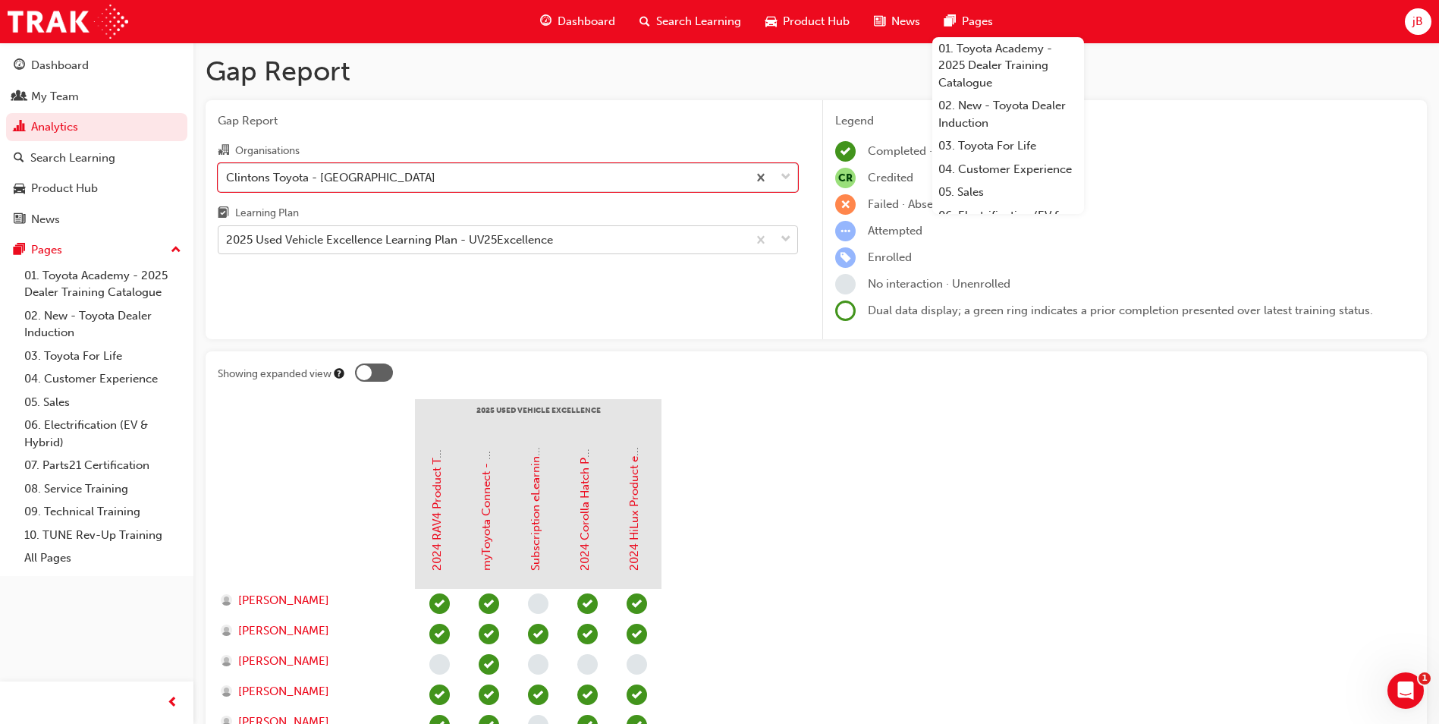
click at [451, 234] on div "2025 Used Vehicle Excellence Learning Plan - UV25Excellence" at bounding box center [389, 239] width 327 height 17
click at [228, 234] on input "Learning Plan 2025 Used Vehicle Excellence Learning Plan - UV25Excellence" at bounding box center [227, 239] width 2 height 13
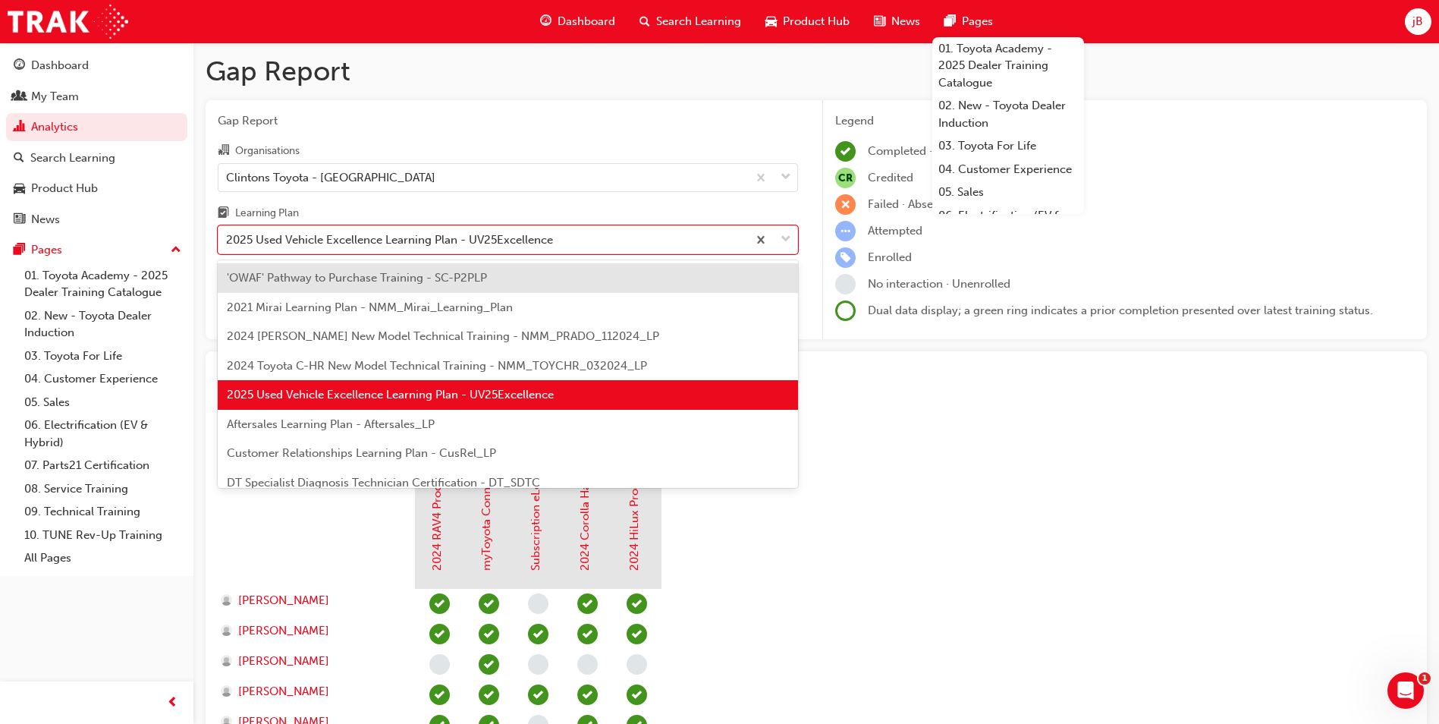
click at [442, 349] on div "2024 [PERSON_NAME] New Model Technical Training - NMM_PRADO_112024_LP" at bounding box center [508, 337] width 580 height 30
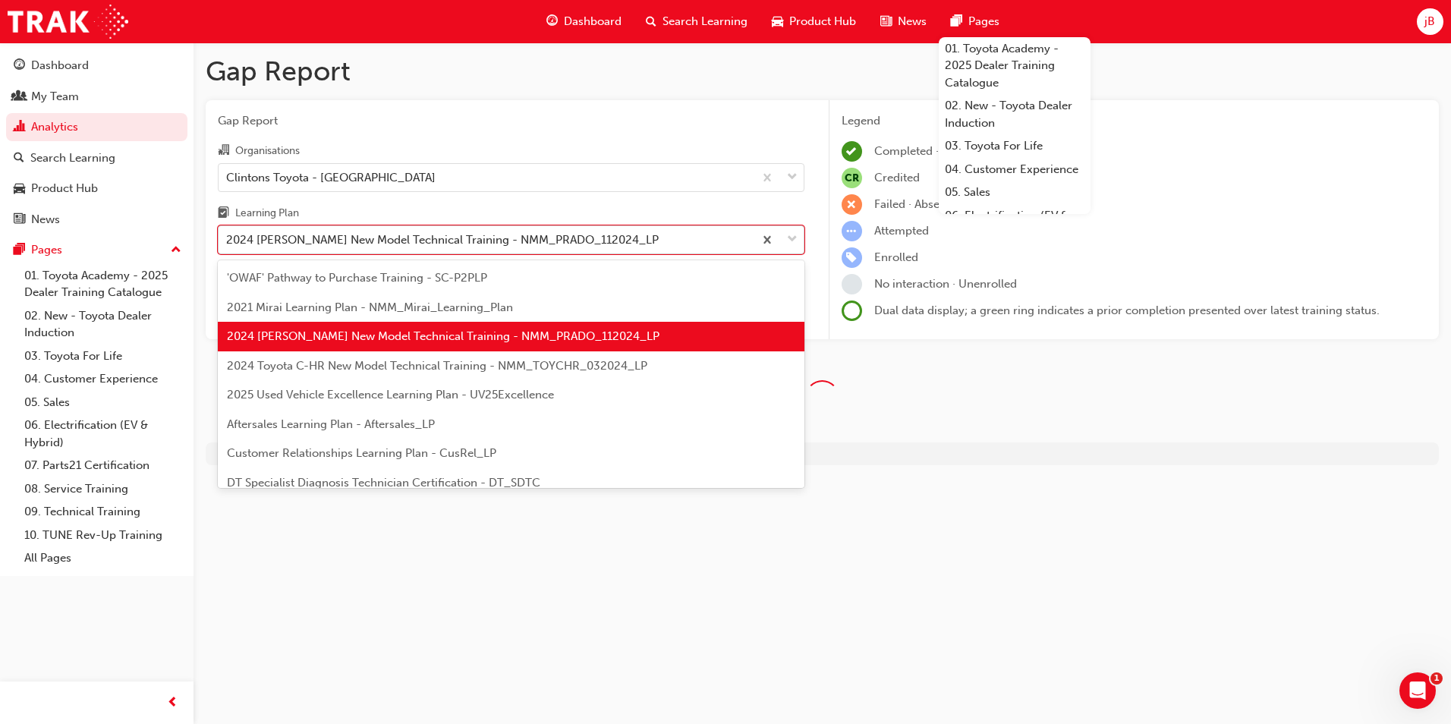
click at [465, 237] on div "2024 [PERSON_NAME] New Model Technical Training - NMM_PRADO_112024_LP" at bounding box center [442, 239] width 432 height 17
click at [228, 237] on input "Learning Plan option 2024 [PERSON_NAME] New Model Technical Training - NMM_PRAD…" at bounding box center [227, 239] width 2 height 13
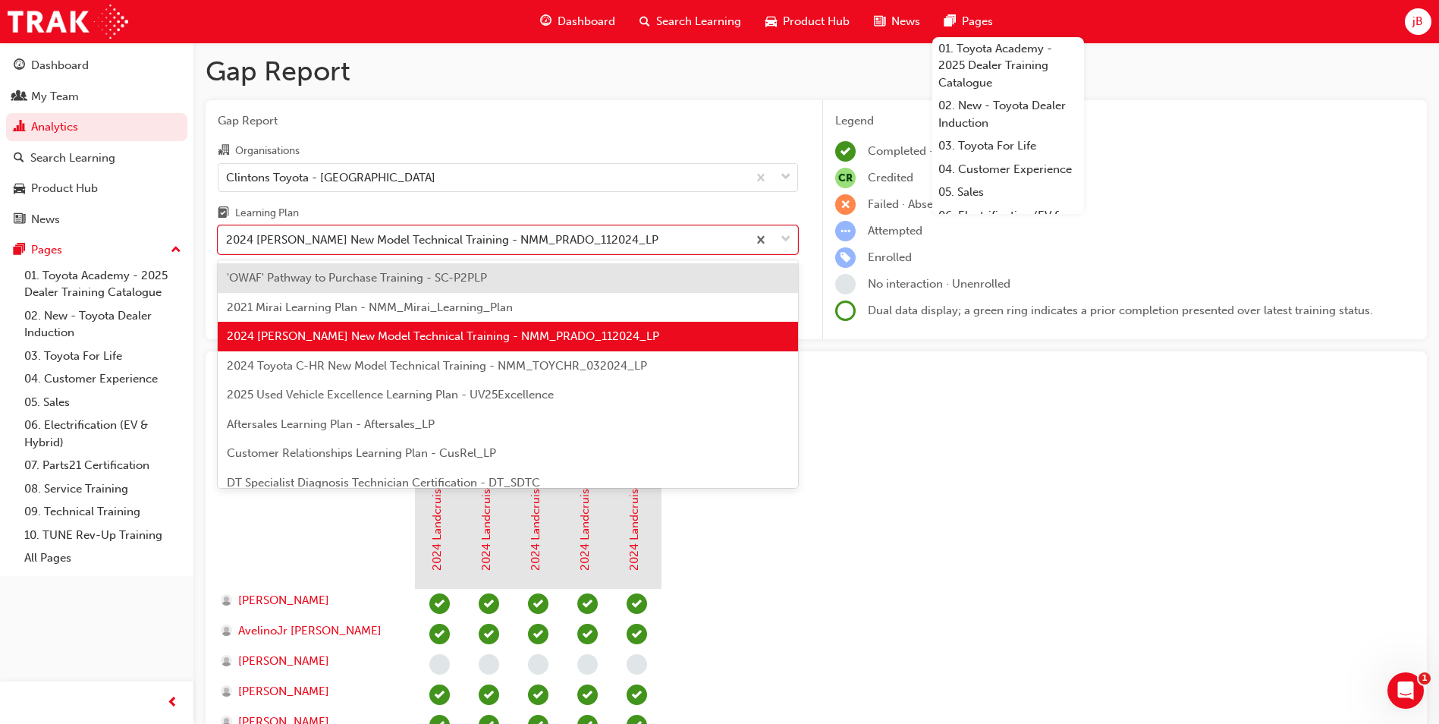
click at [445, 396] on span "2025 Used Vehicle Excellence Learning Plan - UV25Excellence" at bounding box center [390, 395] width 327 height 14
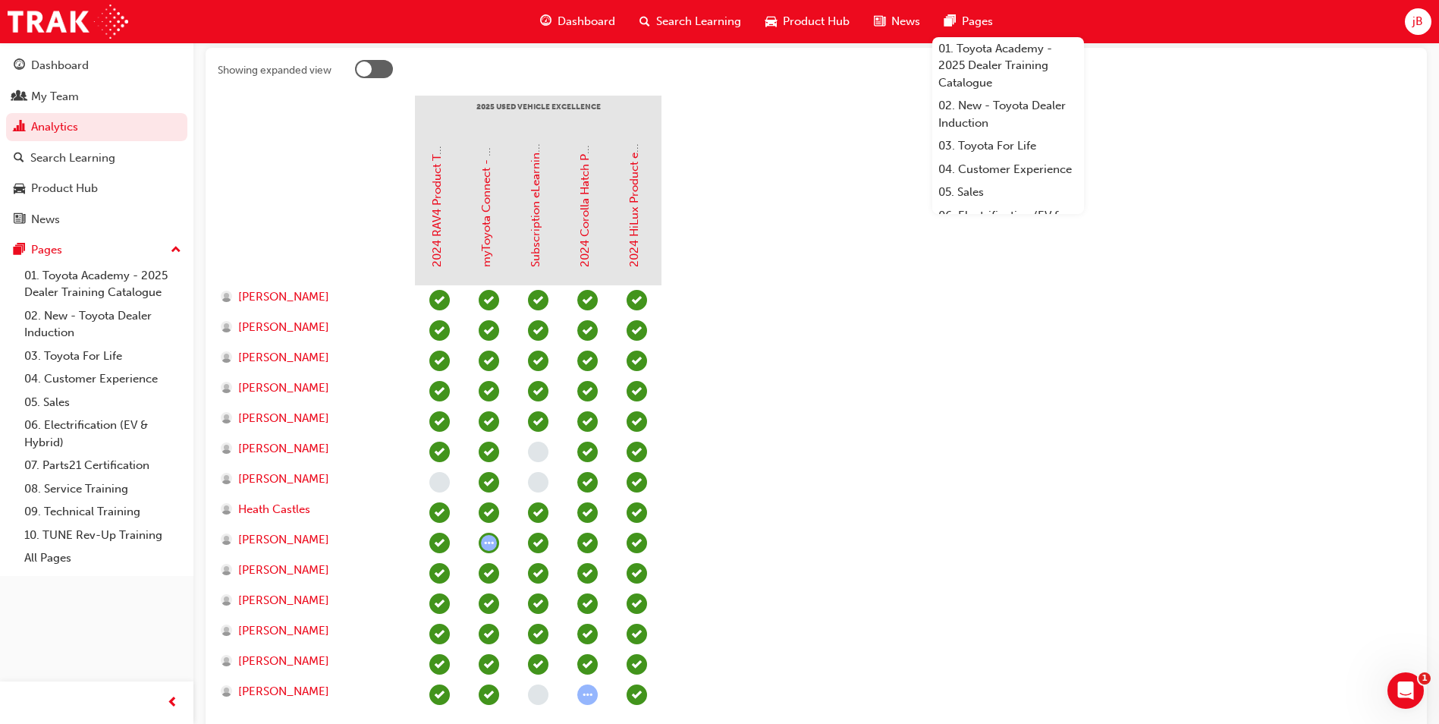
scroll to position [417, 0]
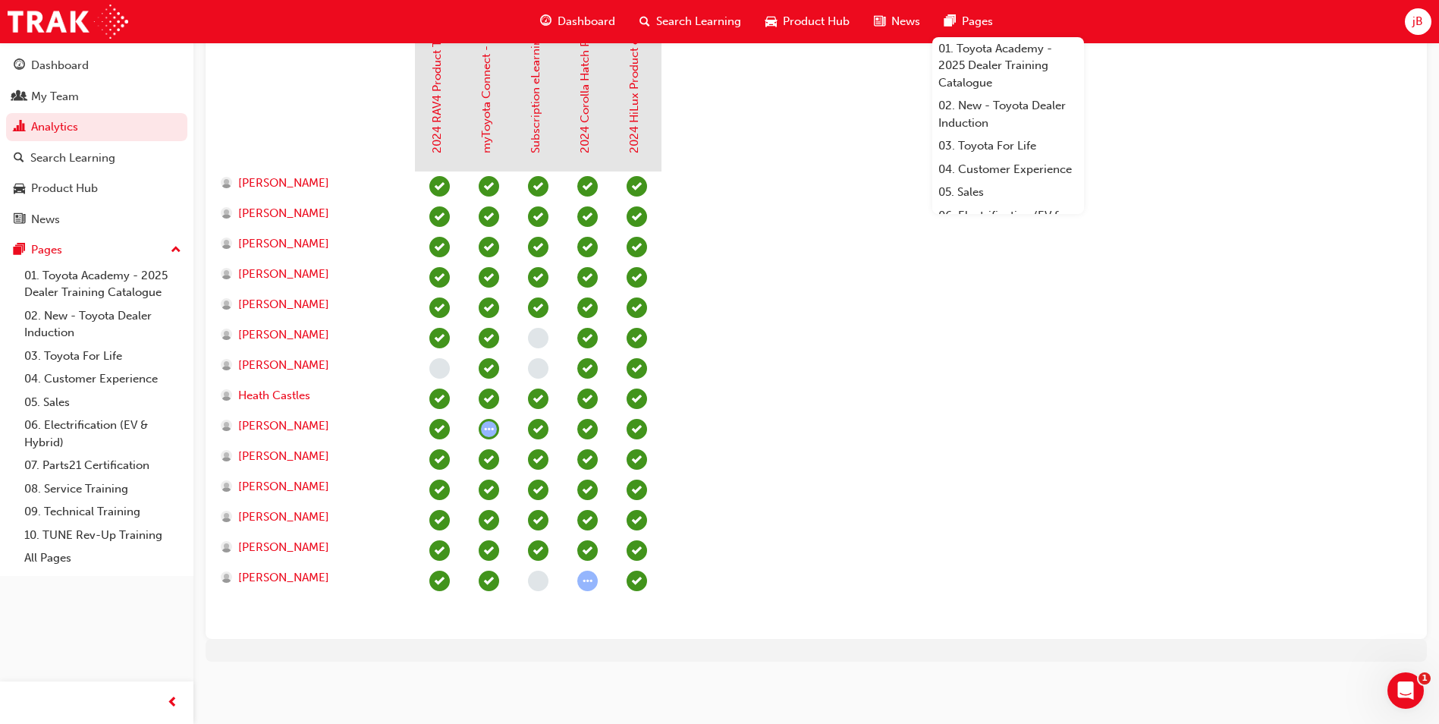
click at [483, 430] on span "learningRecordVerb_ATTEMPT-icon" at bounding box center [489, 429] width 20 height 20
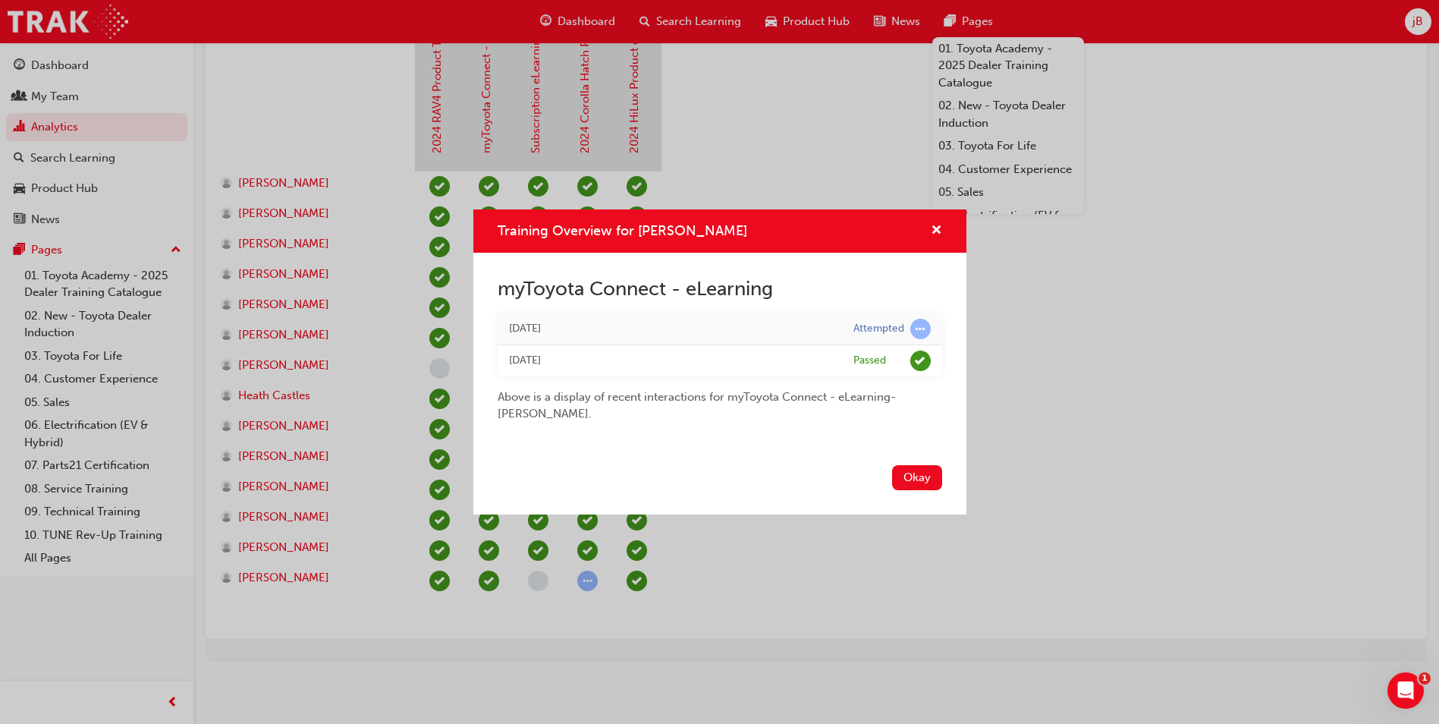
drag, startPoint x: 505, startPoint y: 327, endPoint x: 609, endPoint y: 327, distance: 103.9
click at [609, 327] on td "[DATE]" at bounding box center [670, 329] width 344 height 32
drag, startPoint x: 609, startPoint y: 327, endPoint x: 599, endPoint y: 323, distance: 11.3
click at [599, 323] on div "[DATE]" at bounding box center [670, 328] width 322 height 17
drag, startPoint x: 719, startPoint y: 231, endPoint x: 636, endPoint y: 230, distance: 82.7
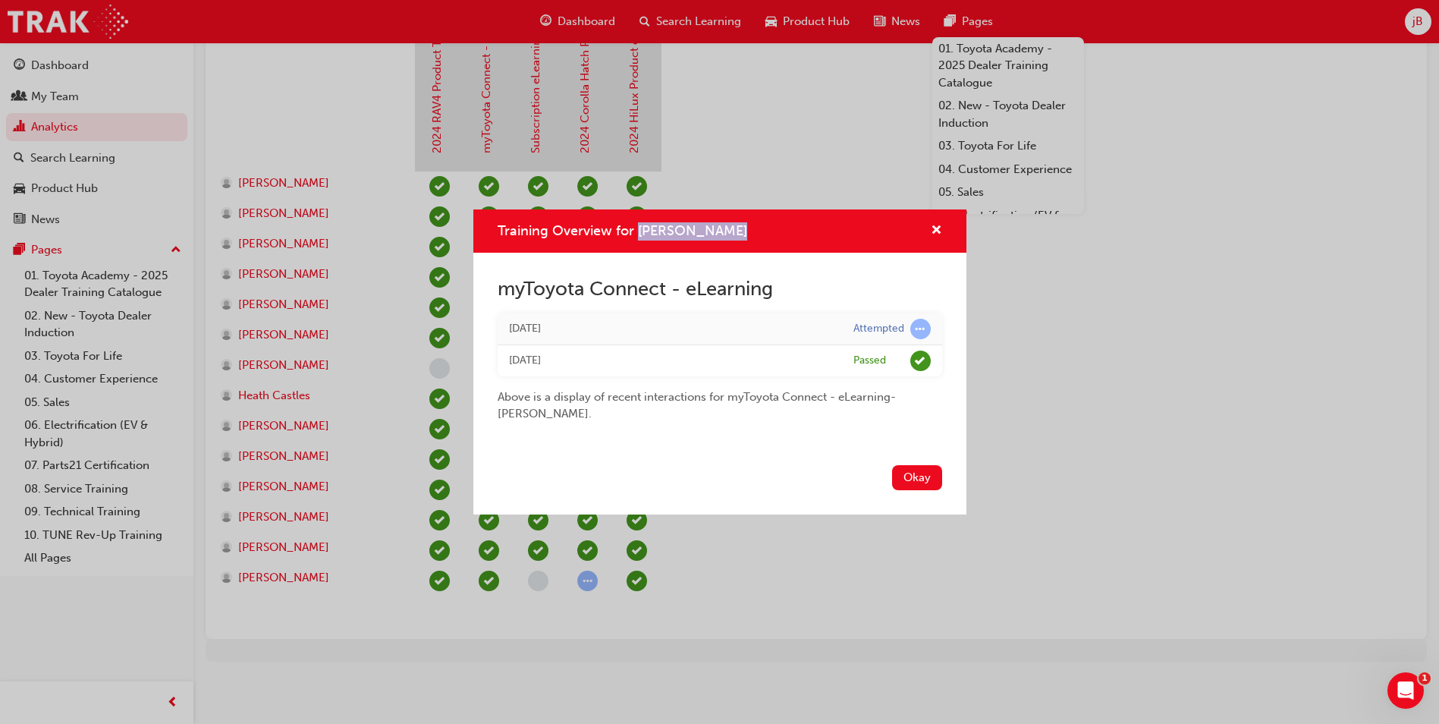
click at [636, 230] on div "Training Overview for [PERSON_NAME]" at bounding box center [720, 231] width 445 height 19
click at [634, 231] on span "Training Overview for [PERSON_NAME]" at bounding box center [623, 230] width 250 height 17
